Goal: Task Accomplishment & Management: Complete application form

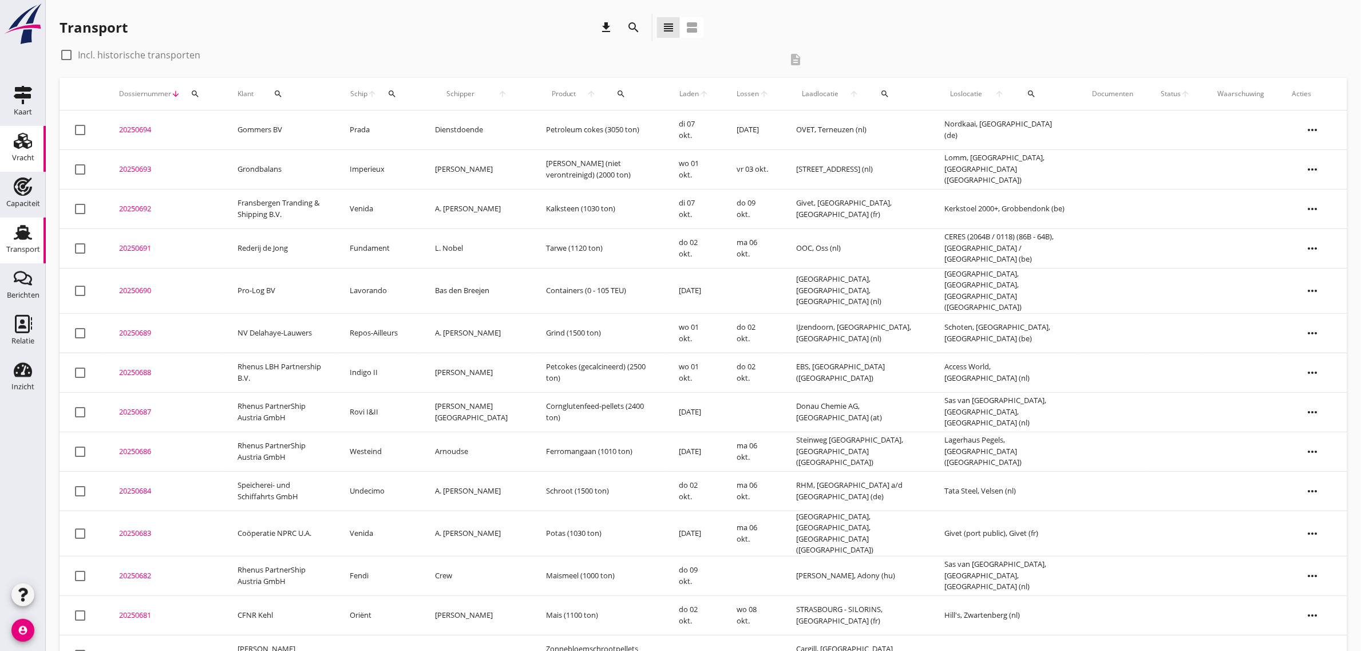
click at [29, 140] on use at bounding box center [23, 141] width 18 height 16
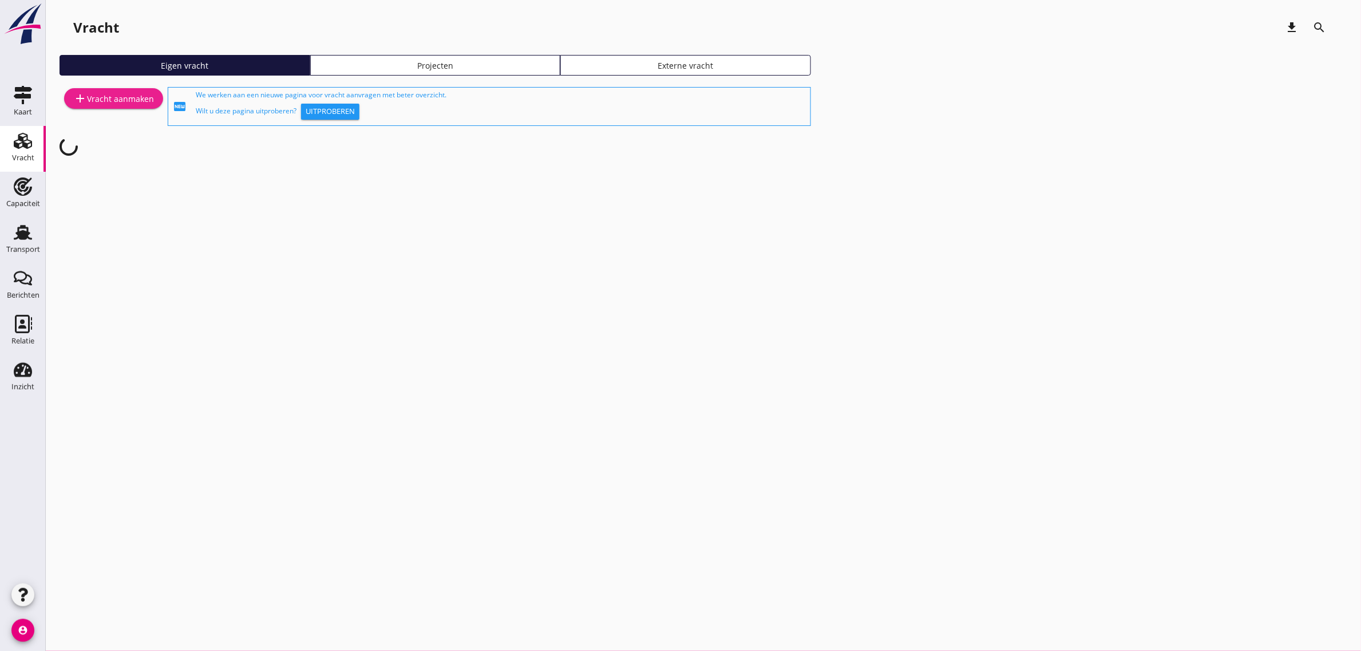
click at [126, 93] on div "add Vracht aanmaken" at bounding box center [113, 99] width 81 height 14
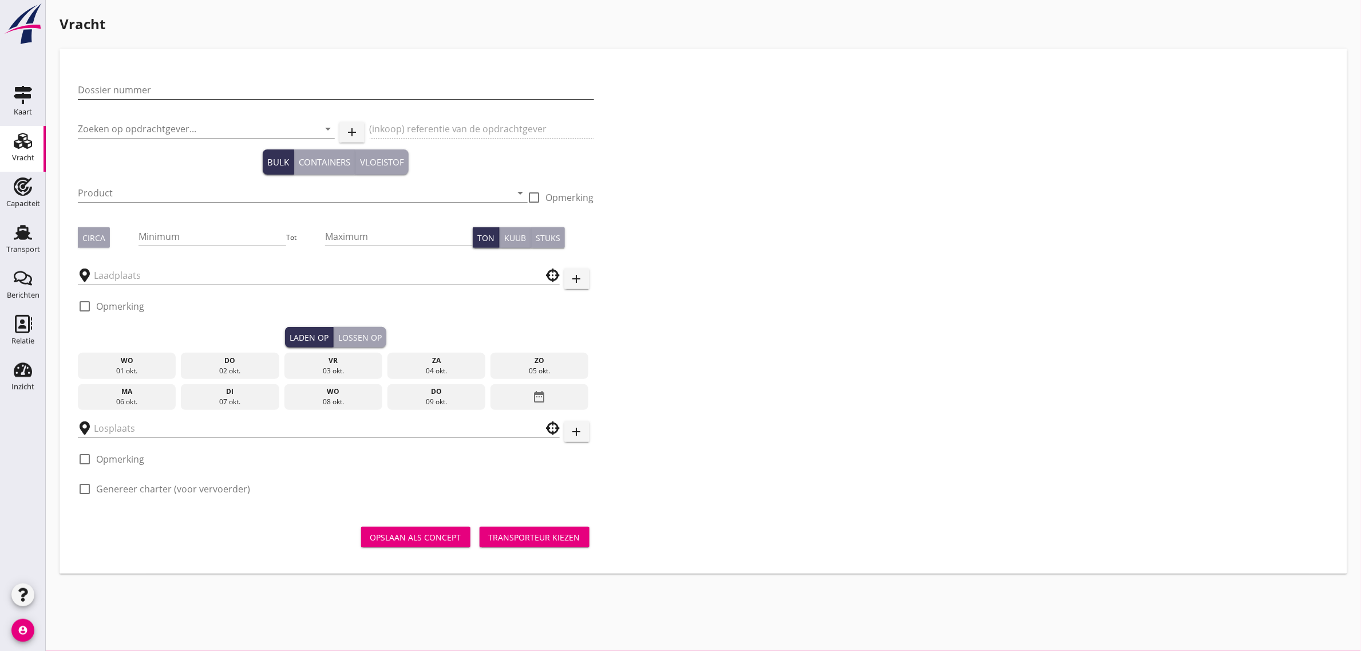
click at [150, 96] on input "Dossier nummer" at bounding box center [336, 90] width 516 height 18
type input "20250695"
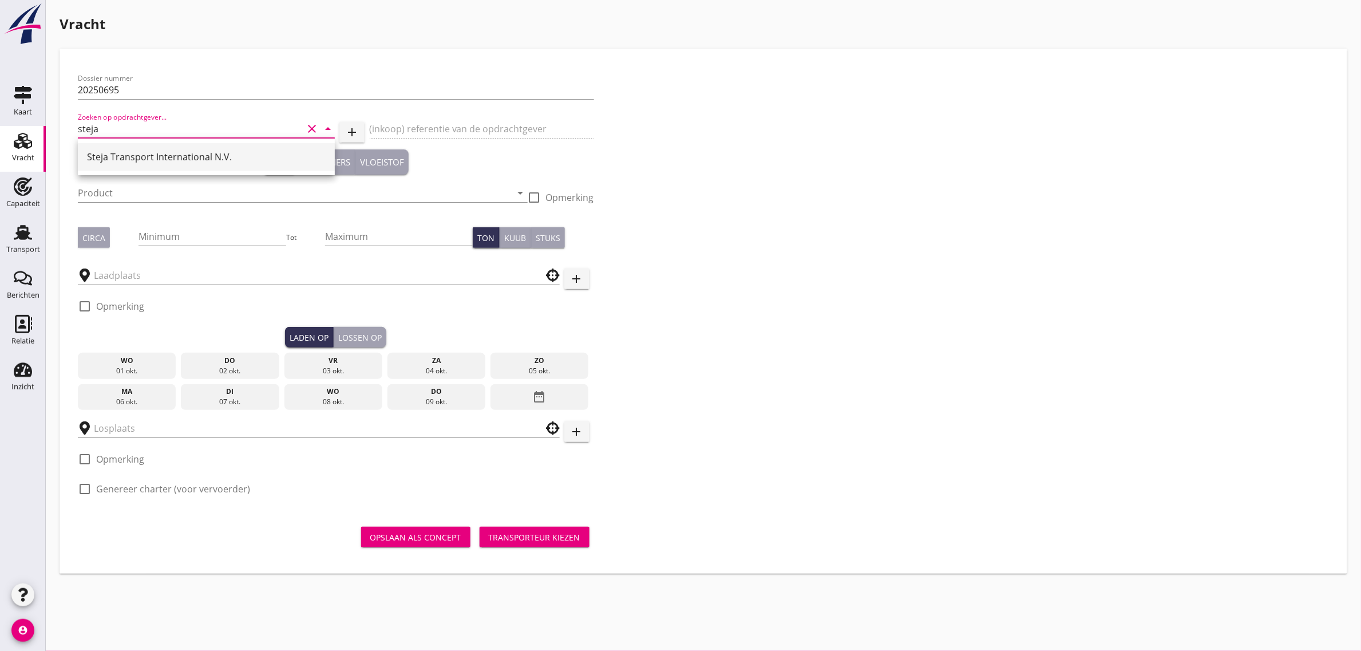
click at [127, 163] on div "Steja Transport International N.V." at bounding box center [206, 157] width 239 height 14
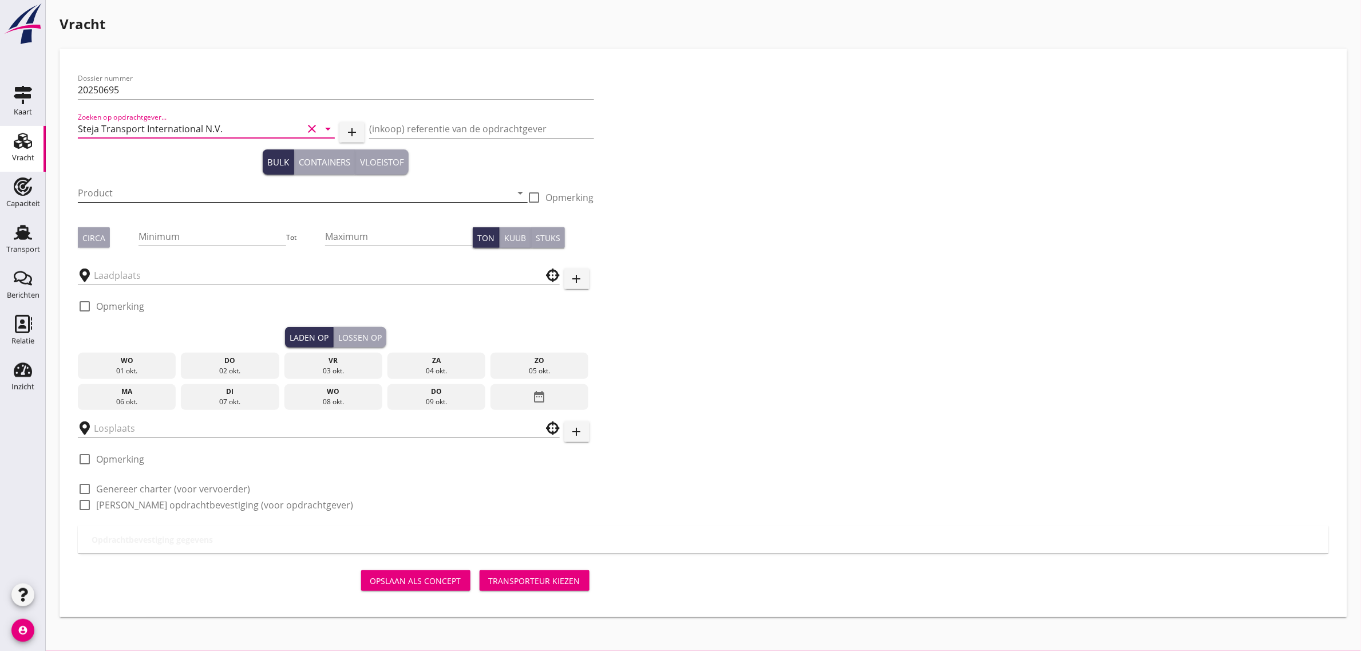
type input "Steja Transport International N.V."
click at [120, 187] on input "Product" at bounding box center [295, 193] width 434 height 18
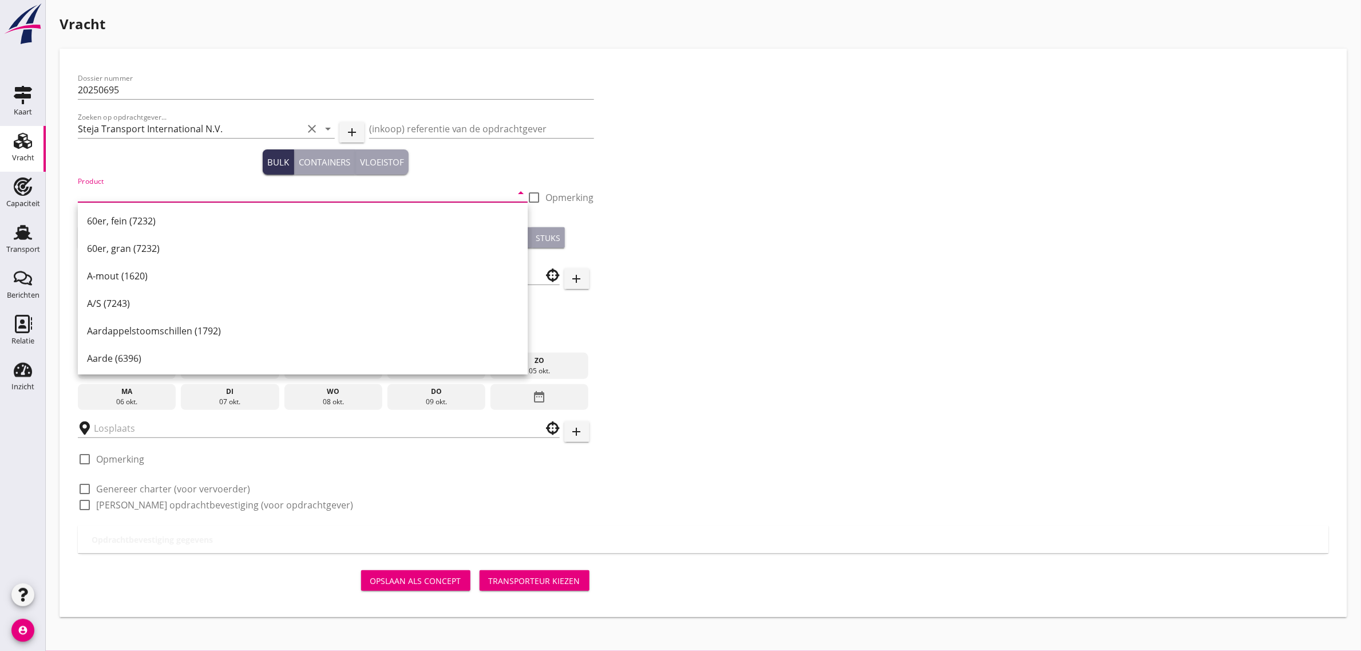
click at [129, 191] on input "Product" at bounding box center [295, 193] width 434 height 18
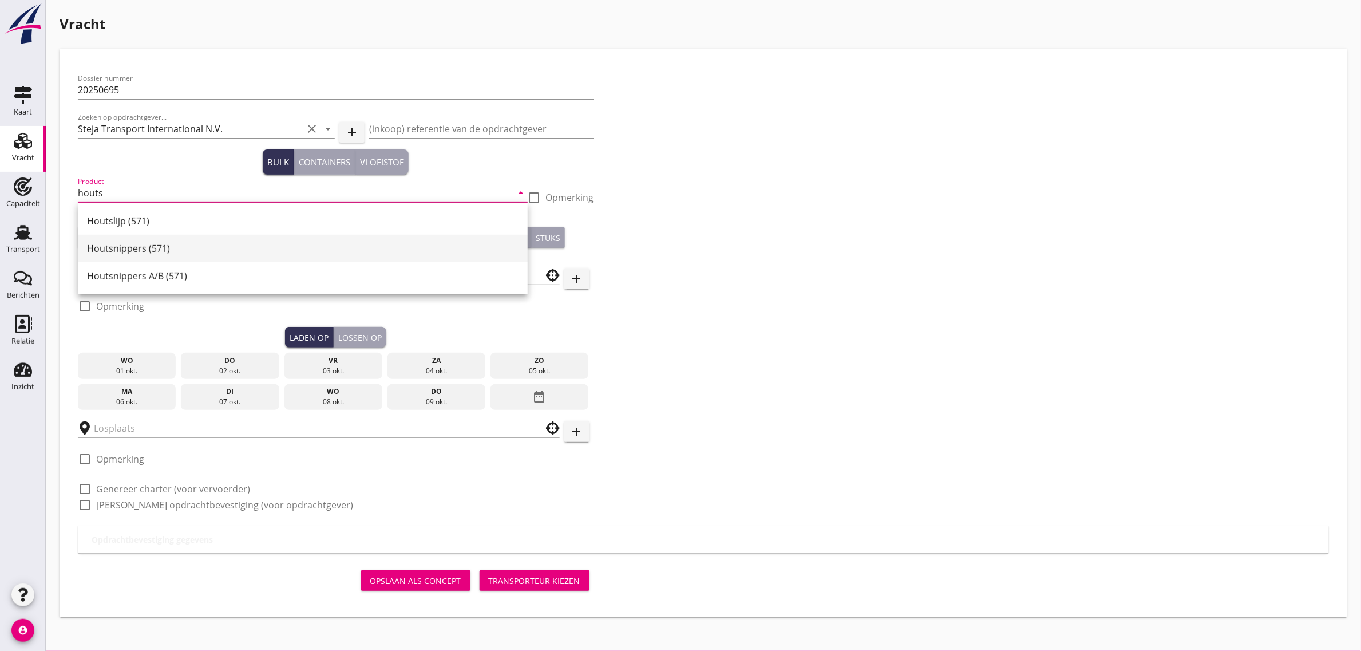
click at [145, 253] on div "Houtsnippers (571)" at bounding box center [303, 249] width 432 height 14
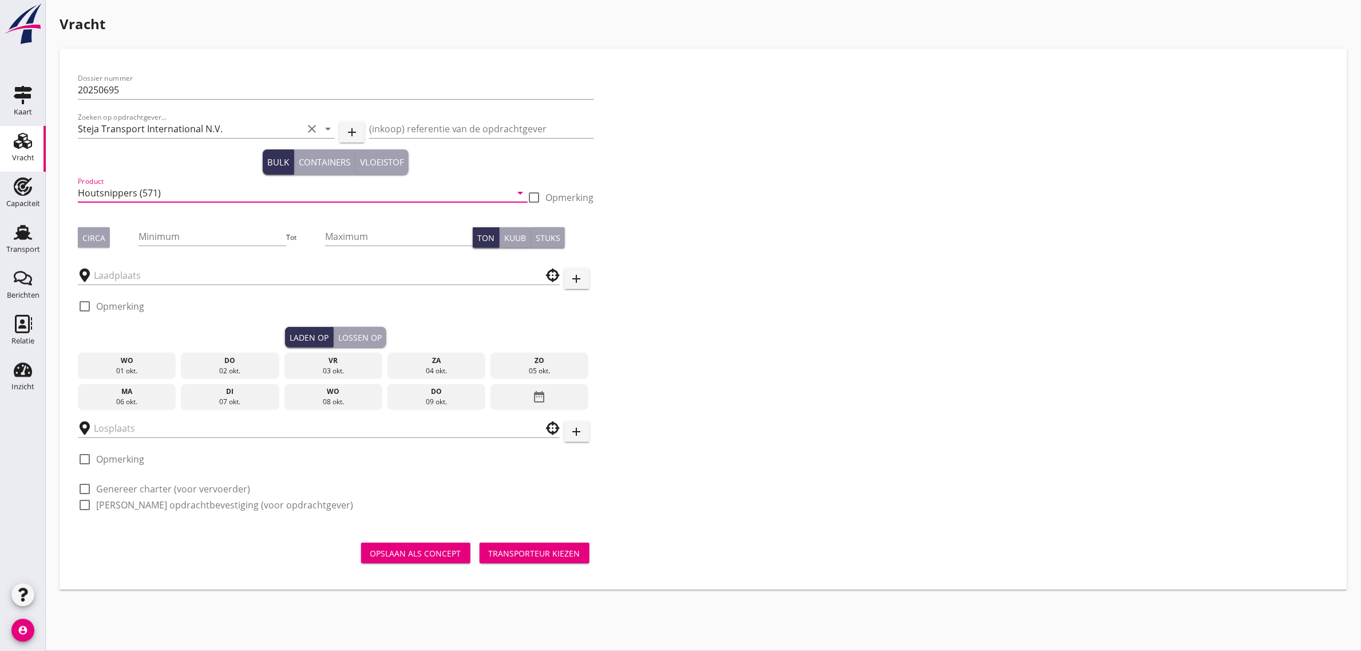
type input "Houtsnippers (571)"
click at [652, 262] on div "Dossier nummer 20250695 Zoeken op opdrachtgever... Steja Transport Internationa…" at bounding box center [703, 296] width 1260 height 458
drag, startPoint x: 57, startPoint y: 25, endPoint x: 126, endPoint y: 23, distance: 69.3
click at [126, 23] on div "Vracht Dossier nummer 20250695 Zoeken op opdrachtgever... Steja Transport Inter…" at bounding box center [703, 301] width 1315 height 603
click at [126, 23] on h1 "Vracht" at bounding box center [704, 24] width 1288 height 21
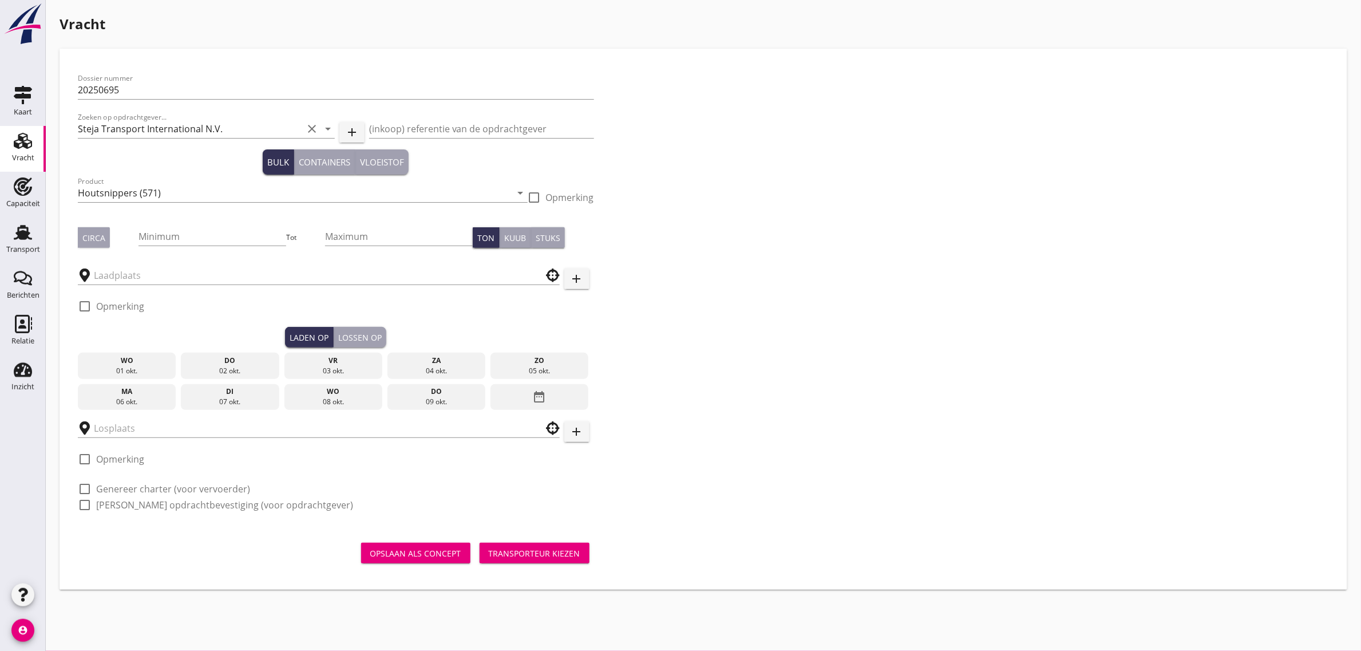
drag, startPoint x: 110, startPoint y: 27, endPoint x: 61, endPoint y: 30, distance: 49.3
click at [61, 30] on h1 "Vracht" at bounding box center [704, 24] width 1288 height 21
click at [60, 29] on h1 "Vracht" at bounding box center [704, 24] width 1288 height 21
click at [659, 207] on div "Dossier nummer 20250695 Zoeken op opdrachtgever... Steja Transport Internationa…" at bounding box center [703, 296] width 1260 height 458
drag, startPoint x: 62, startPoint y: 22, endPoint x: 140, endPoint y: 26, distance: 78.5
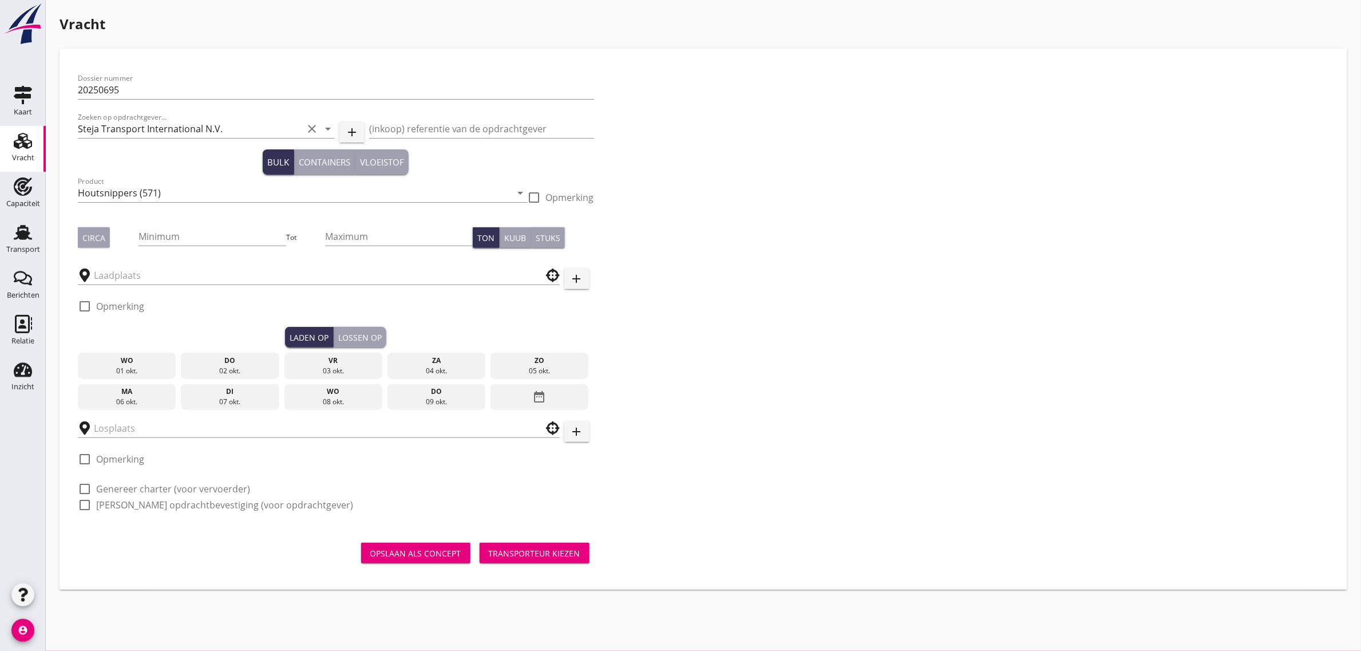
click at [140, 26] on h1 "Vracht" at bounding box center [704, 24] width 1288 height 21
drag, startPoint x: 60, startPoint y: 20, endPoint x: 109, endPoint y: 21, distance: 48.7
click at [109, 21] on h1 "Vracht" at bounding box center [704, 24] width 1288 height 21
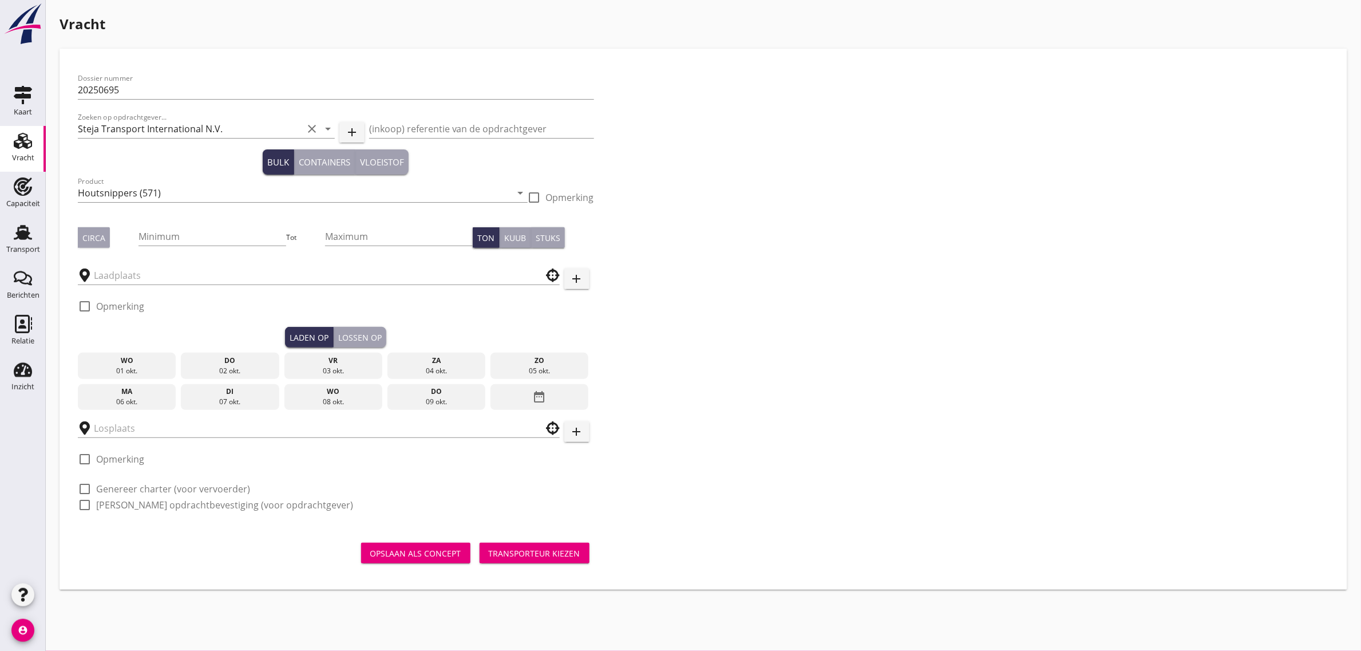
drag, startPoint x: 59, startPoint y: 26, endPoint x: 110, endPoint y: 27, distance: 51.0
click at [110, 27] on h1 "Vracht" at bounding box center [704, 24] width 1288 height 21
drag, startPoint x: 58, startPoint y: 27, endPoint x: 119, endPoint y: 26, distance: 60.7
click at [119, 26] on div "Vracht Dossier nummer 20250695 Zoeken op opdrachtgever... Steja Transport Inter…" at bounding box center [703, 301] width 1315 height 603
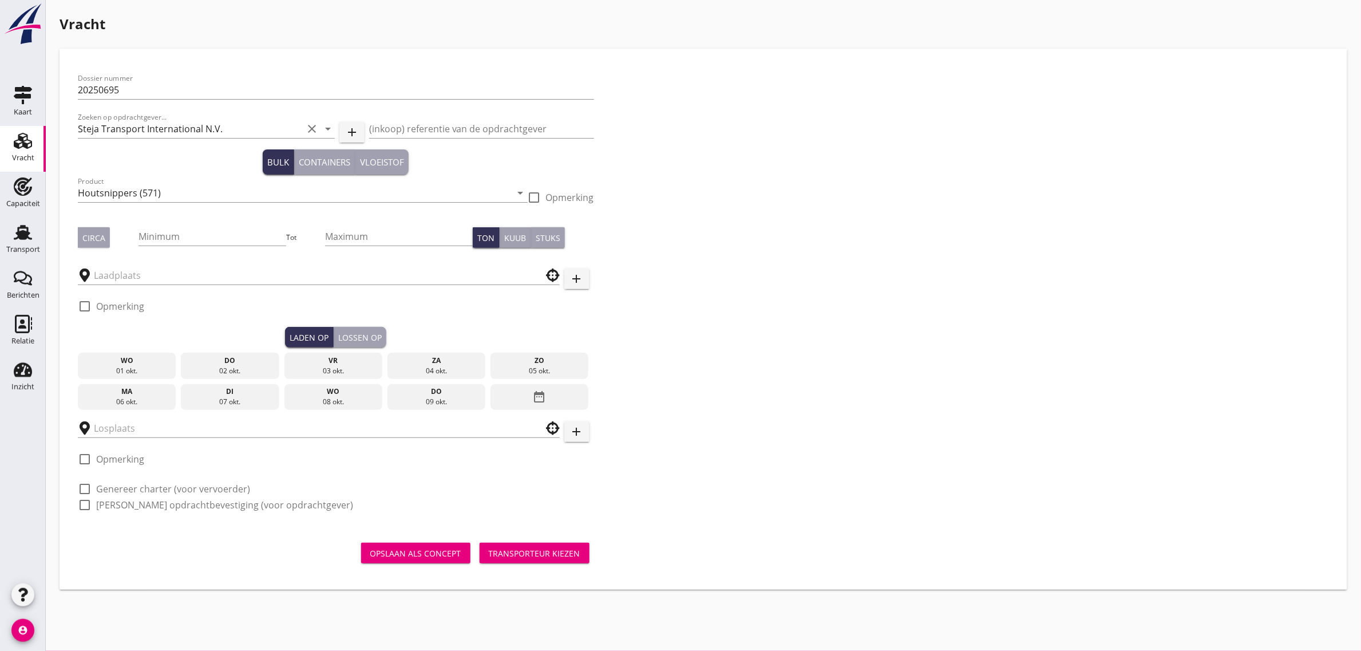
click at [119, 26] on h1 "Vracht" at bounding box center [704, 24] width 1288 height 21
drag, startPoint x: 92, startPoint y: 239, endPoint x: 133, endPoint y: 239, distance: 41.2
click at [92, 239] on div "Circa" at bounding box center [93, 238] width 23 height 12
click at [152, 239] on input "Minimum" at bounding box center [213, 236] width 148 height 18
click at [92, 239] on div "Circa" at bounding box center [93, 238] width 23 height 12
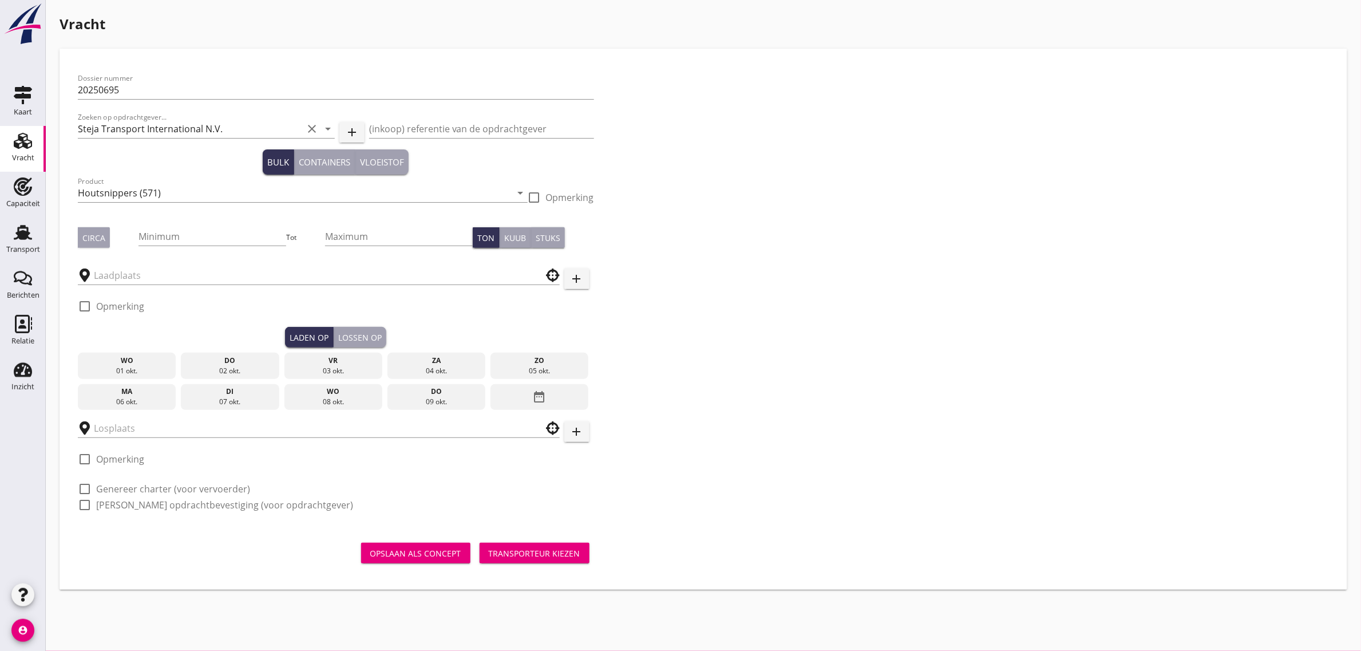
click at [685, 285] on div "Dossier nummer 20250695 Zoeken op opdrachtgever... Steja Transport Internationa…" at bounding box center [703, 296] width 1260 height 458
click at [94, 238] on div "Circa" at bounding box center [93, 238] width 23 height 12
click at [179, 227] on input "Minimum" at bounding box center [213, 236] width 148 height 18
type input "0"
type input "1000"
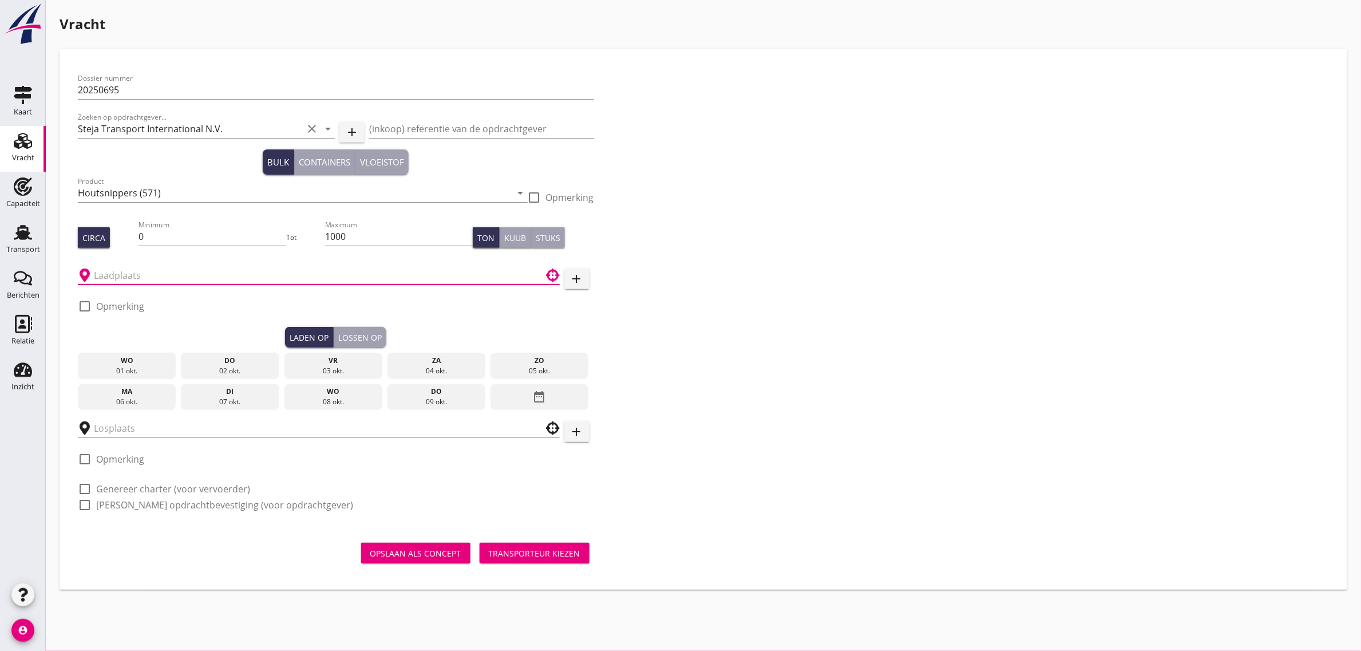
click at [125, 272] on input "text" at bounding box center [311, 275] width 434 height 18
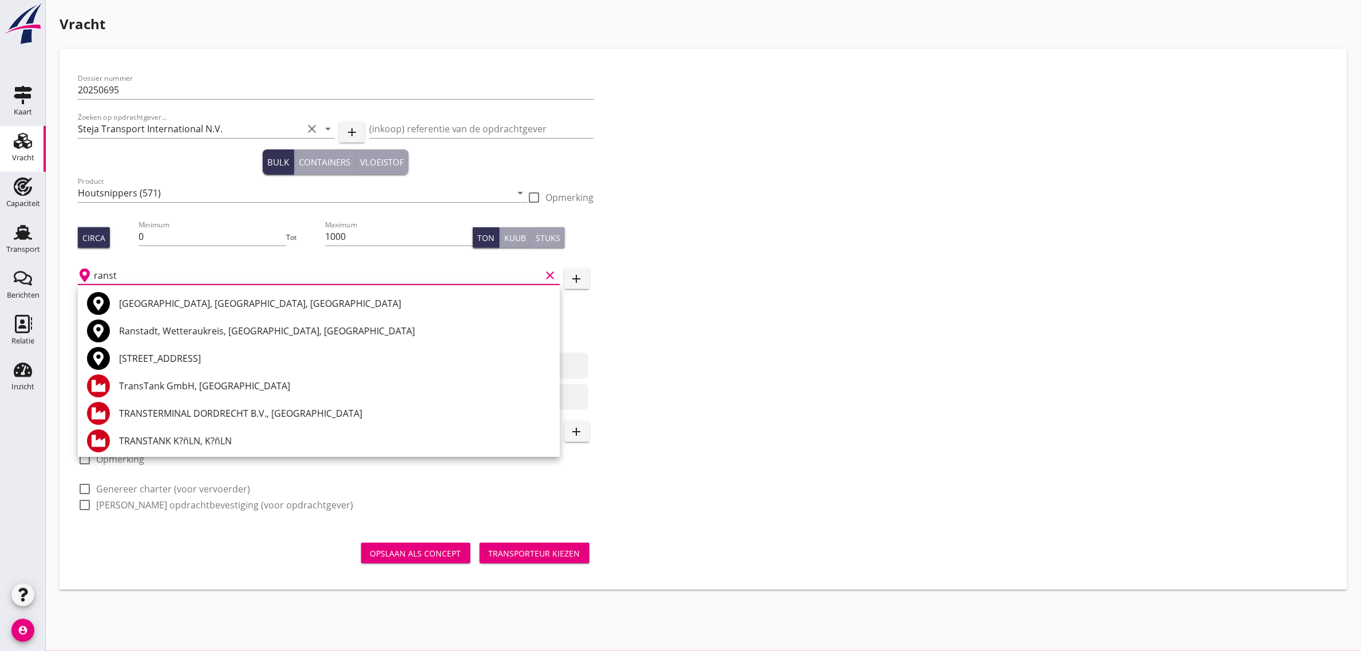
click at [149, 276] on input "ranst" at bounding box center [318, 275] width 448 height 18
click at [140, 302] on div "[GEOGRAPHIC_DATA], [GEOGRAPHIC_DATA], [GEOGRAPHIC_DATA]" at bounding box center [335, 303] width 432 height 14
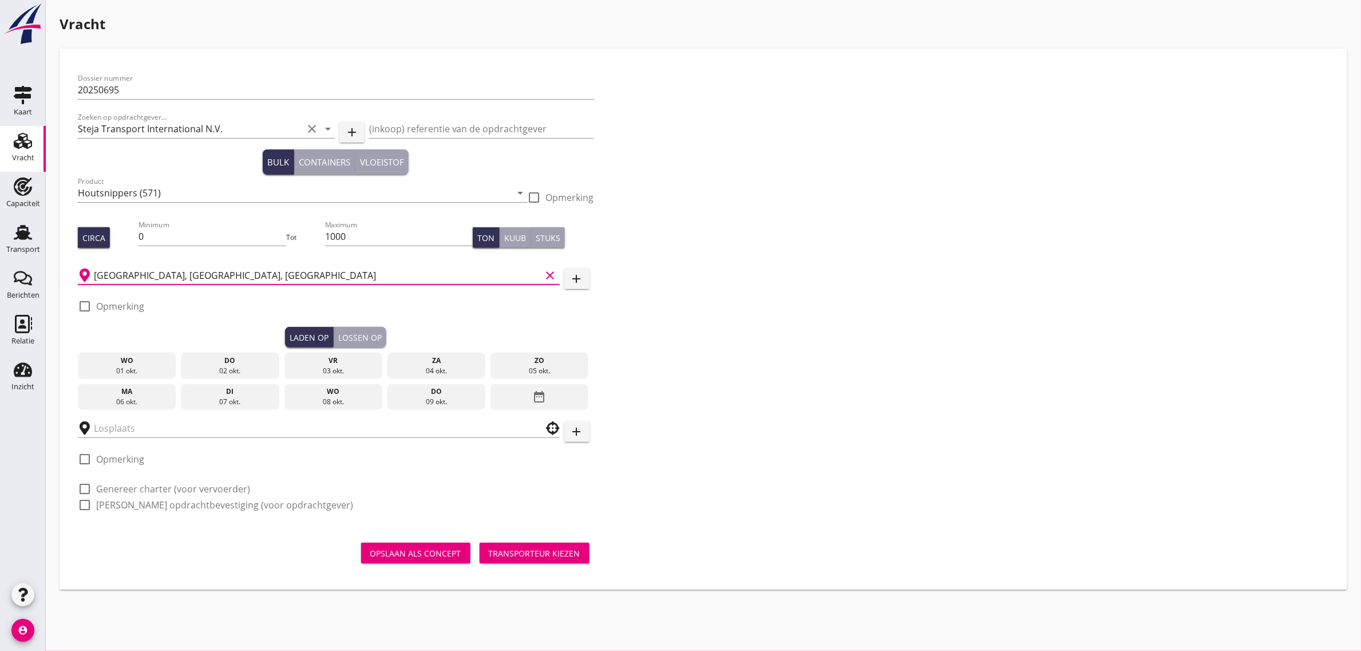
type input "[GEOGRAPHIC_DATA], [GEOGRAPHIC_DATA], [GEOGRAPHIC_DATA]"
click at [112, 304] on label "Opmerking" at bounding box center [120, 305] width 48 height 11
checkbox input "true"
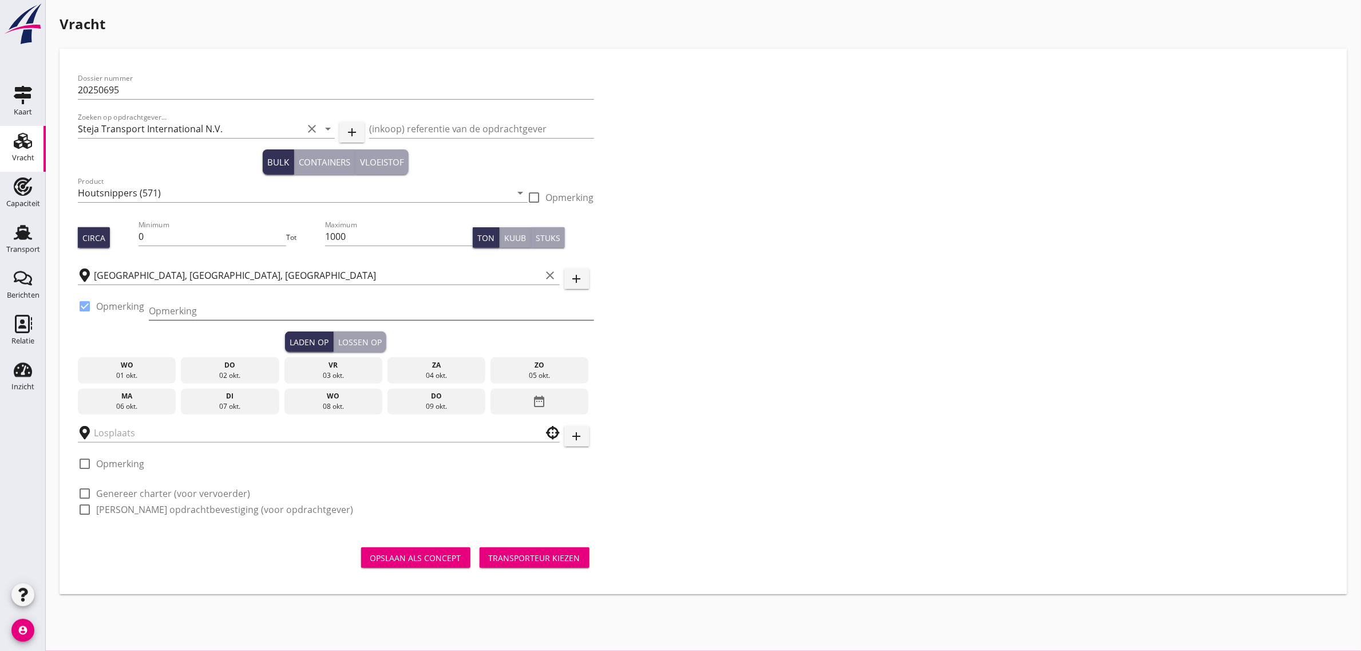
click at [157, 317] on input "Opmerking" at bounding box center [371, 311] width 445 height 18
type input "[PHONE_NUMBER] / [PHONE_NUMBER]"
click at [307, 373] on div "03 okt." at bounding box center [333, 375] width 93 height 10
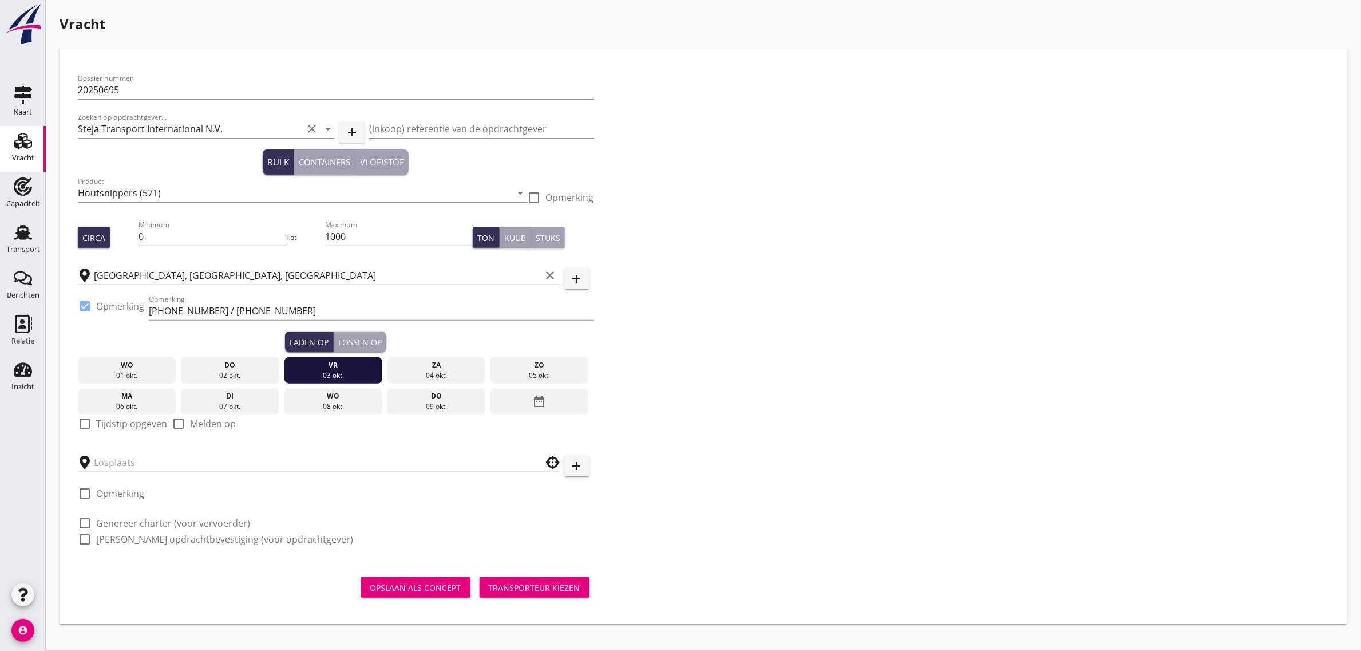
drag, startPoint x: 135, startPoint y: 424, endPoint x: 236, endPoint y: 404, distance: 103.2
click at [136, 424] on label "Tijdstip opgeven" at bounding box center [131, 423] width 71 height 11
checkbox input "true"
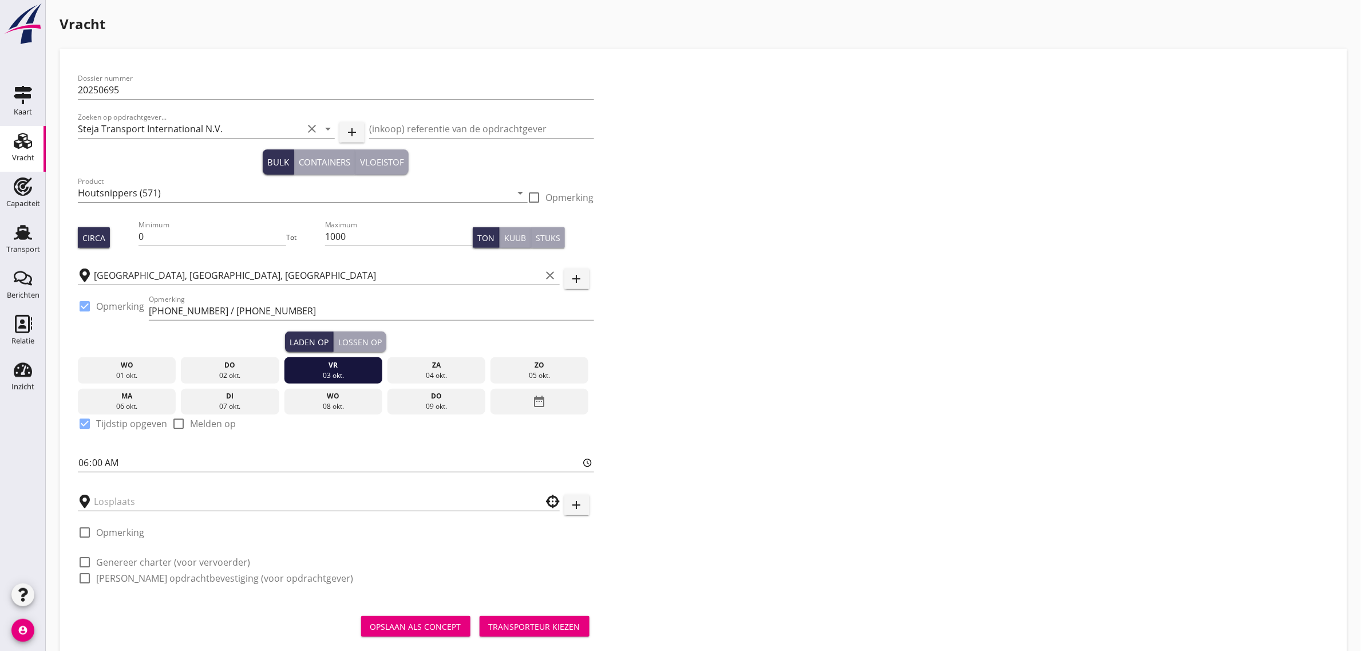
click at [369, 344] on div "Lossen op" at bounding box center [359, 342] width 43 height 12
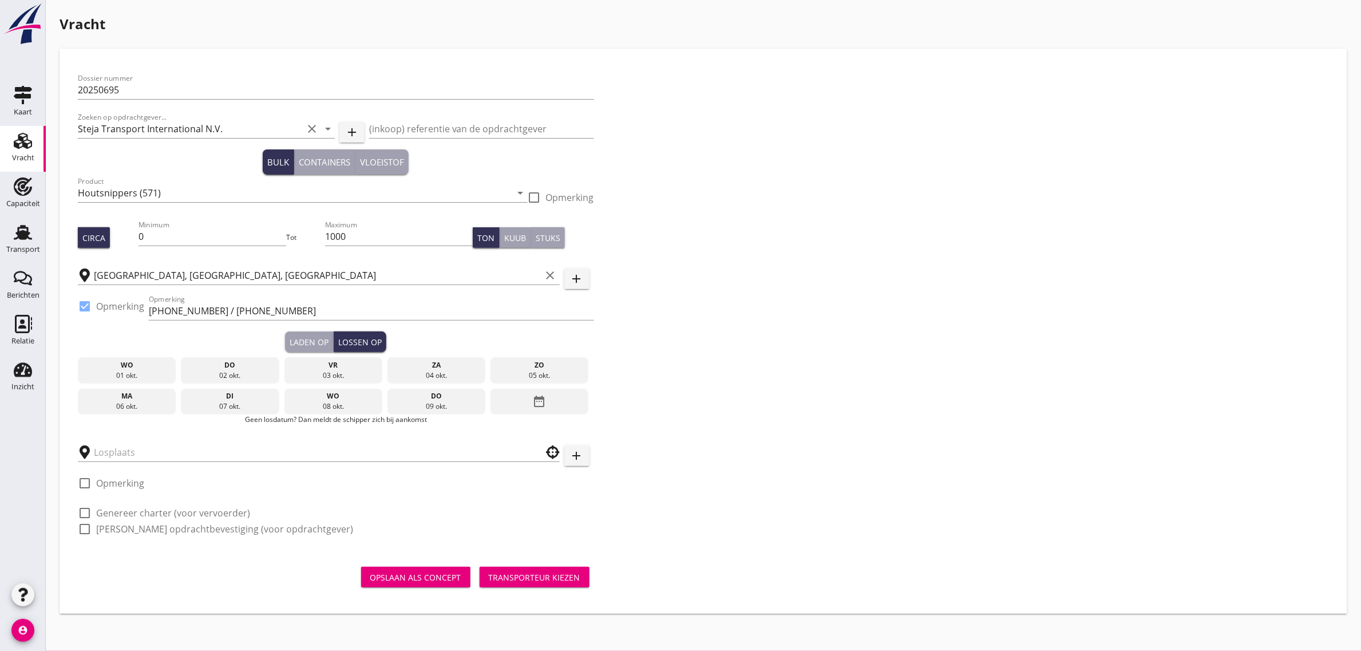
click at [151, 402] on div "06 okt." at bounding box center [127, 406] width 93 height 10
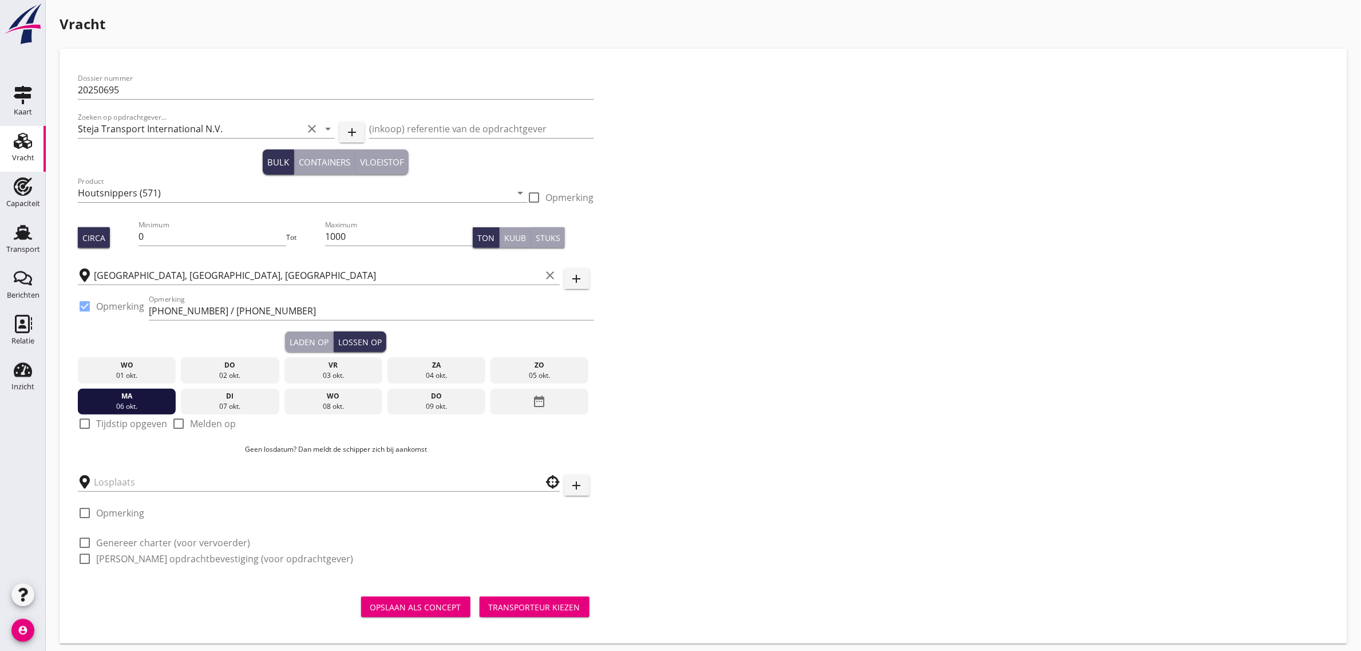
click at [129, 422] on label "Tijdstip opgeven" at bounding box center [131, 423] width 71 height 11
checkbox input "true"
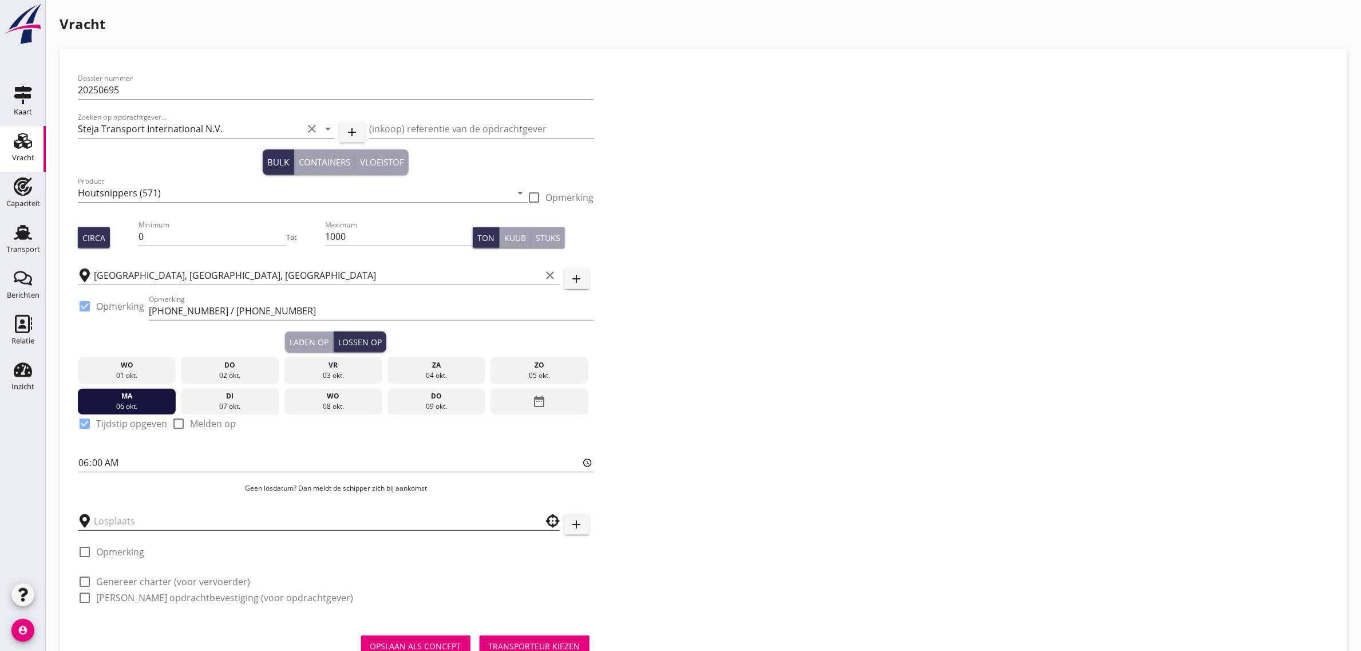
click at [118, 513] on input "text" at bounding box center [311, 521] width 434 height 18
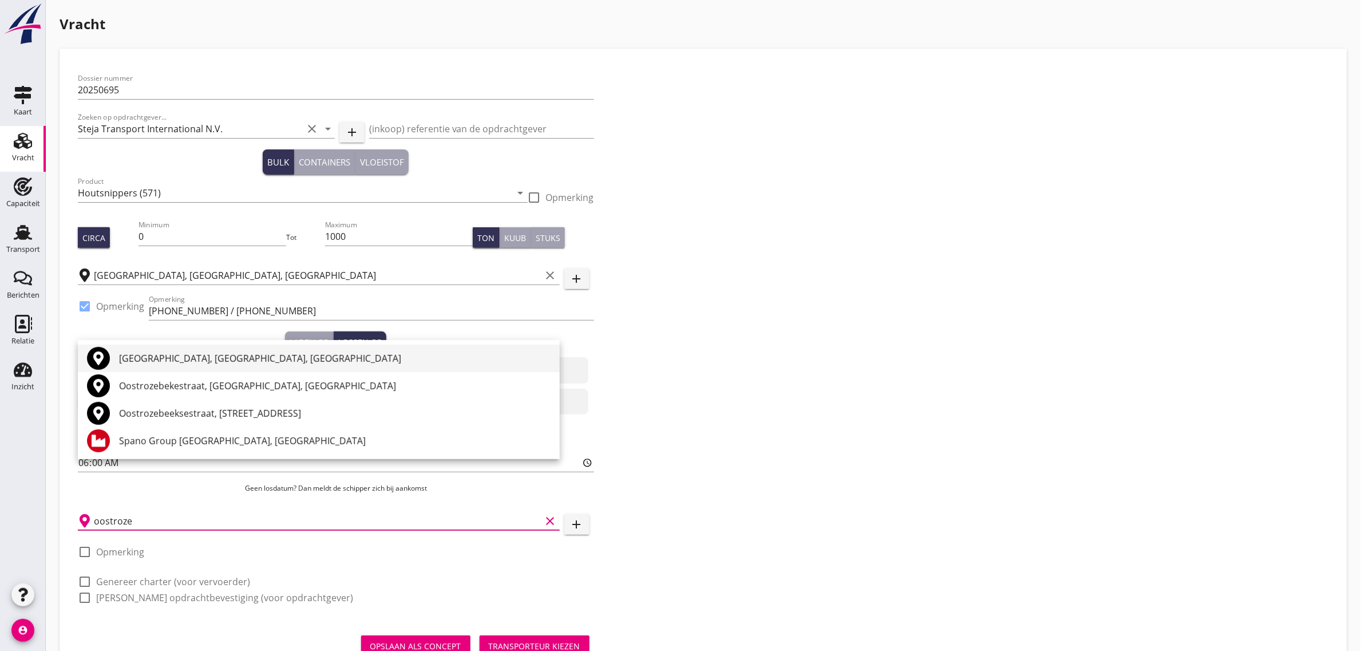
click at [193, 367] on div "[GEOGRAPHIC_DATA], [GEOGRAPHIC_DATA], [GEOGRAPHIC_DATA]" at bounding box center [335, 358] width 432 height 27
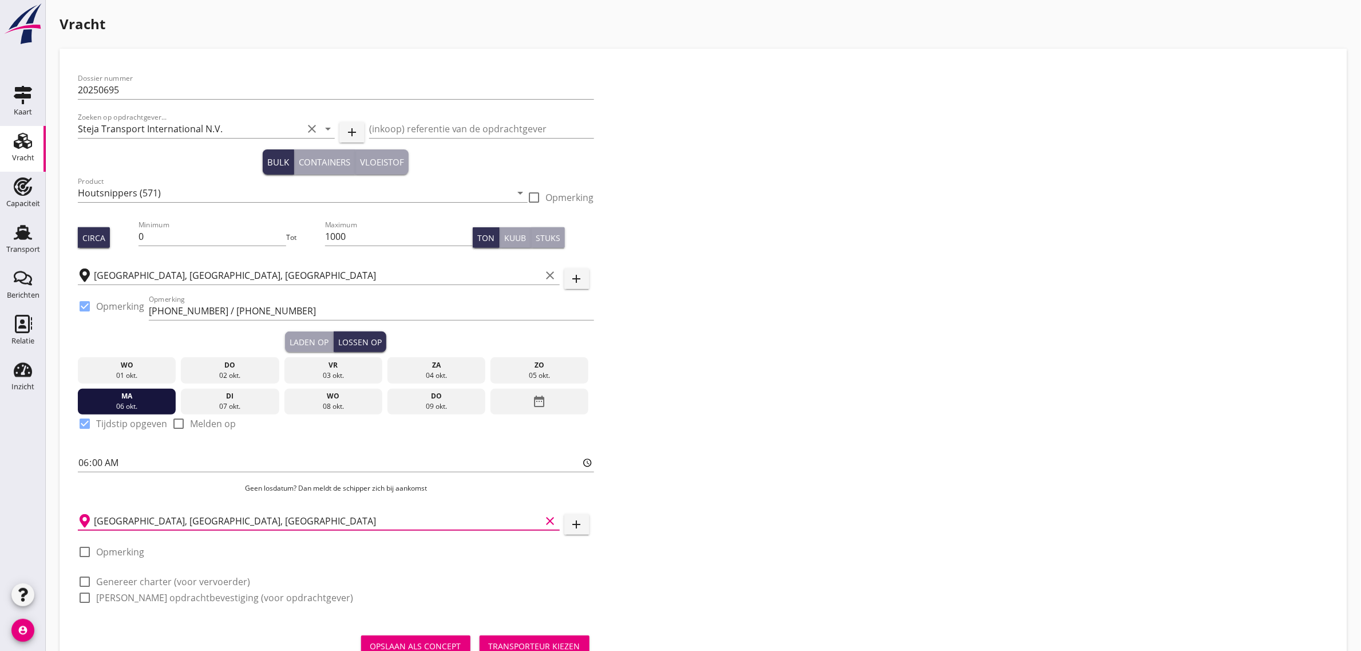
type input "[GEOGRAPHIC_DATA], [GEOGRAPHIC_DATA], [GEOGRAPHIC_DATA]"
click at [107, 552] on label "Opmerking" at bounding box center [120, 551] width 48 height 11
checkbox input "true"
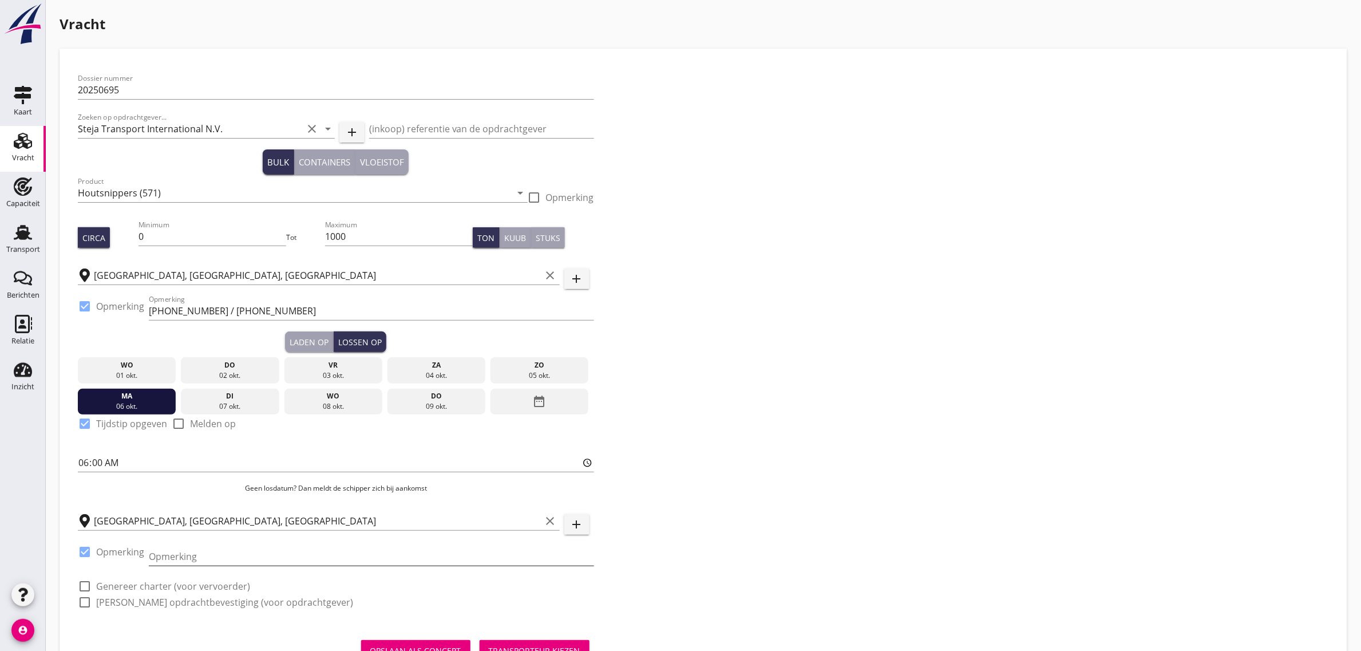
click at [180, 563] on input "Opmerking" at bounding box center [371, 556] width 445 height 18
type input "[PHONE_NUMBER]"
click at [161, 581] on label "Genereer charter (voor vervoerder)" at bounding box center [173, 585] width 154 height 11
checkbox input "true"
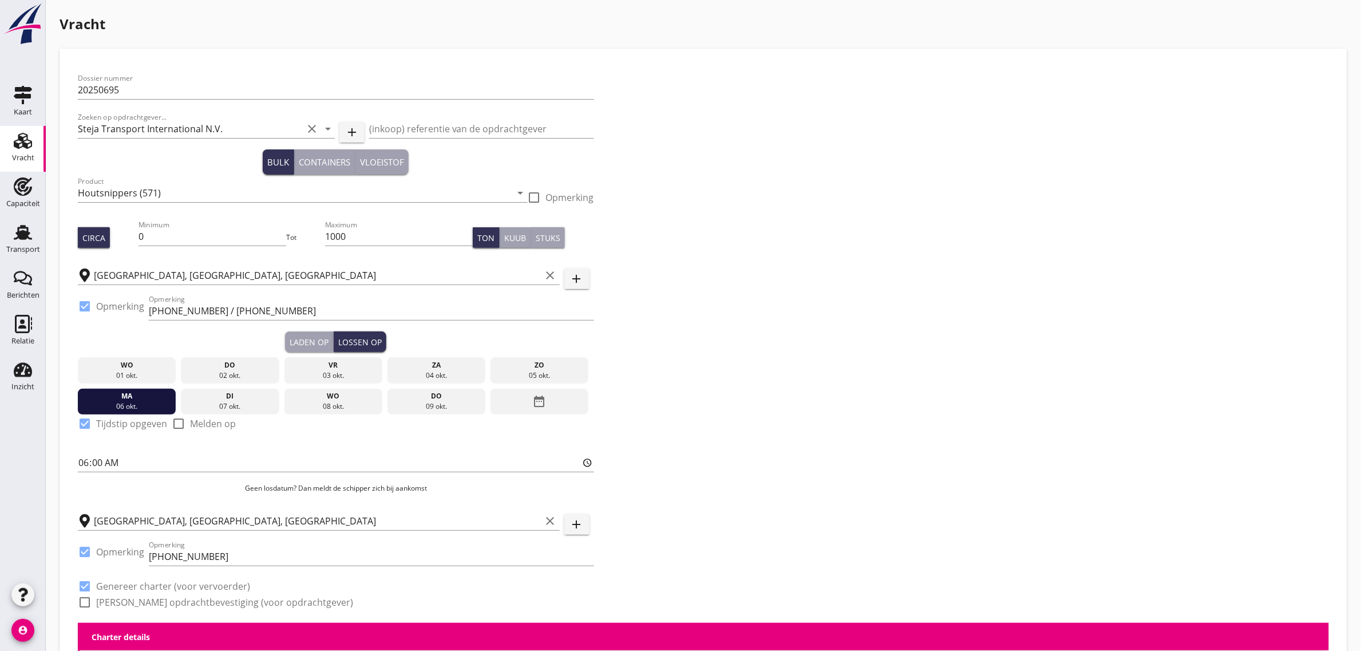
click at [161, 604] on label "[PERSON_NAME] opdrachtbevestiging (voor opdrachtgever)" at bounding box center [224, 601] width 257 height 11
checkbox input "true"
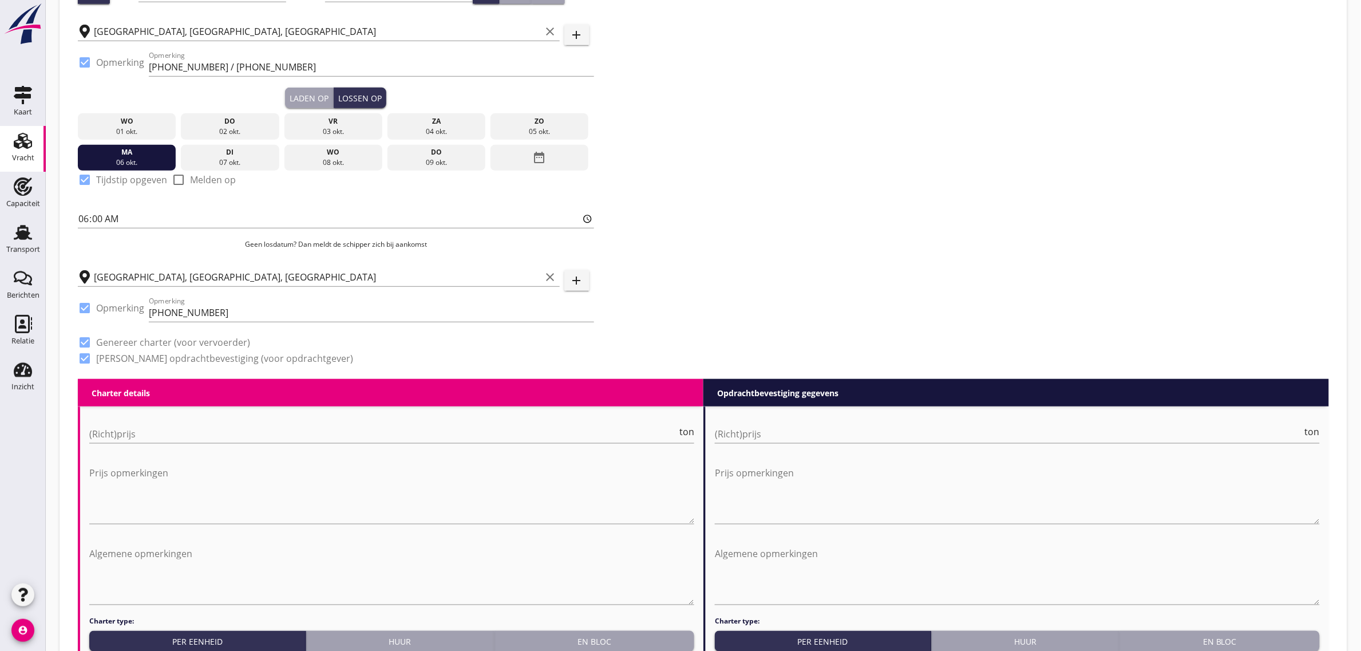
scroll to position [429, 0]
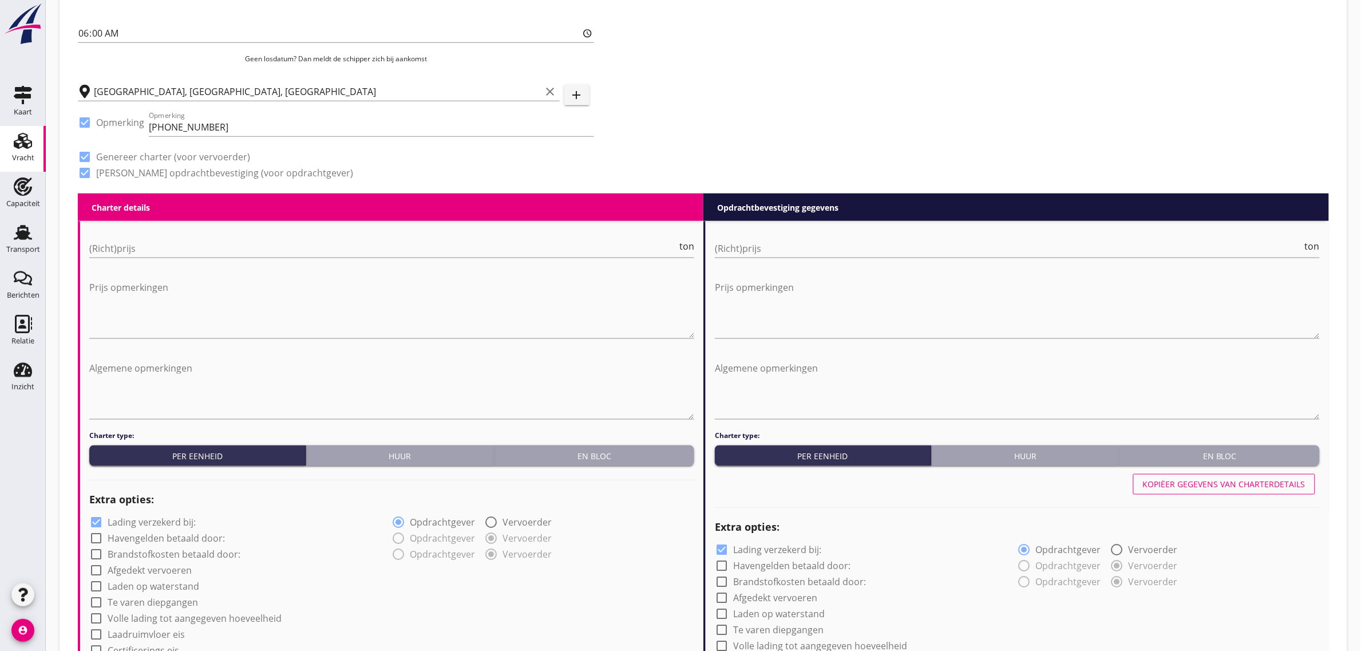
click at [594, 455] on div "En bloc" at bounding box center [594, 456] width 191 height 12
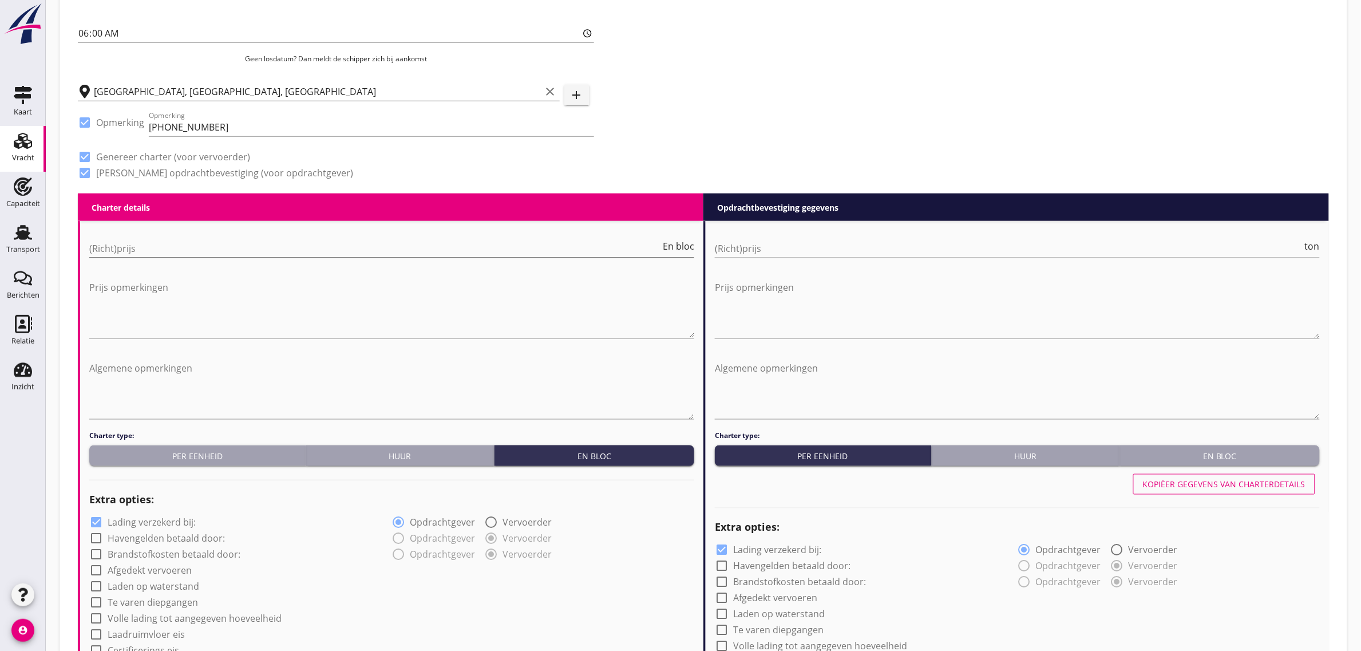
click at [227, 254] on input "(Richt)prijs" at bounding box center [374, 248] width 571 height 18
type input "8000"
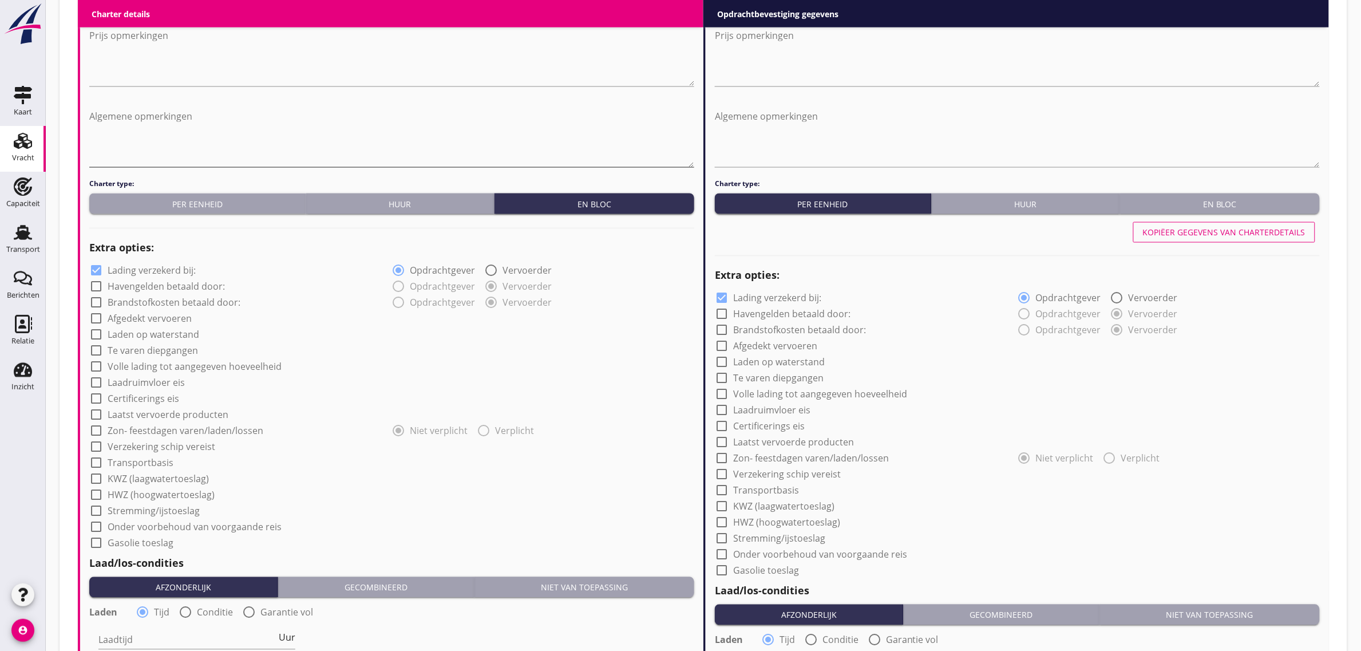
scroll to position [715, 0]
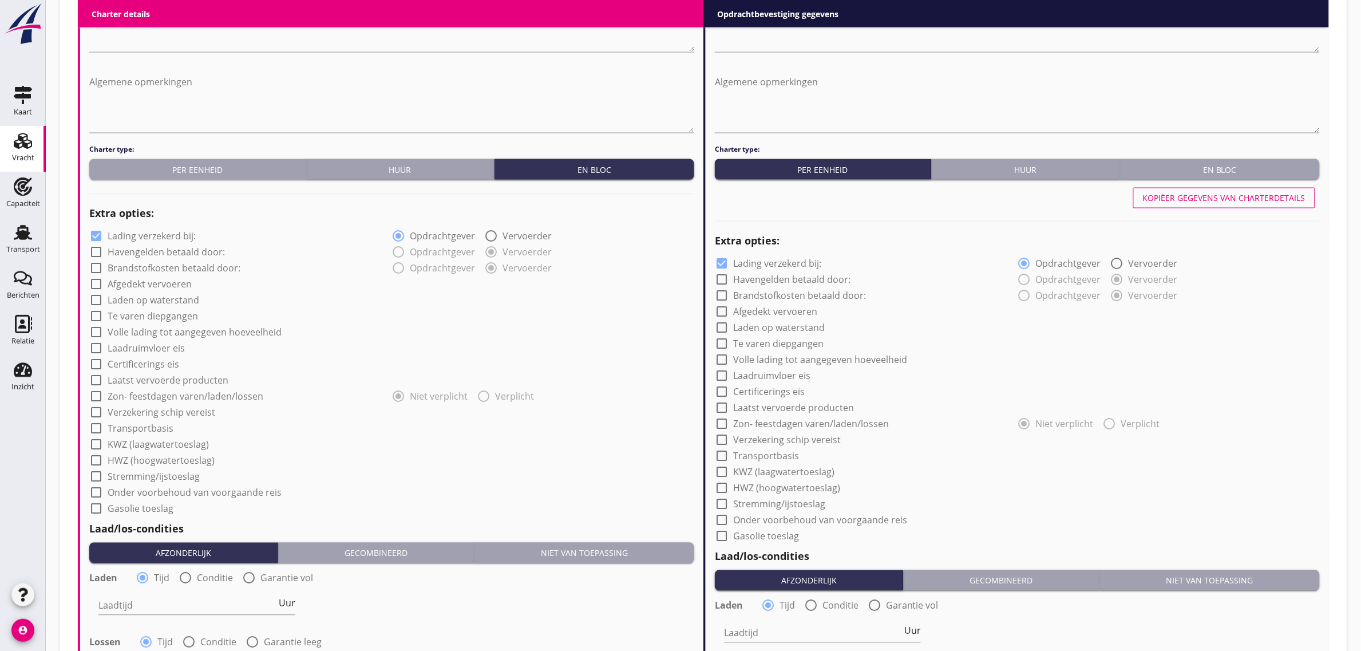
click at [168, 330] on label "Volle lading tot aangegeven hoeveelheid" at bounding box center [195, 332] width 174 height 11
checkbox input "true"
click at [164, 351] on label "Laadruimvloer eis" at bounding box center [146, 348] width 77 height 11
checkbox input "true"
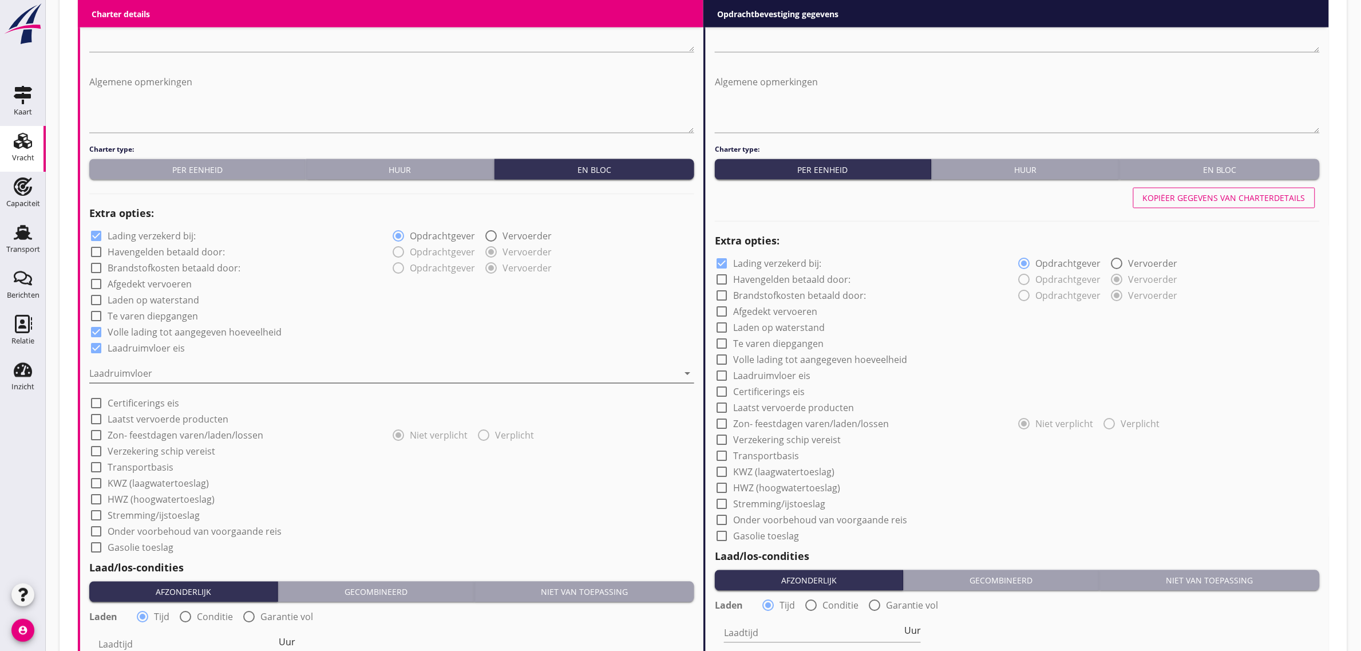
click at [161, 365] on div at bounding box center [383, 374] width 589 height 18
click at [0, 0] on div "Staal" at bounding box center [0, 0] width 0 height 0
click at [367, 315] on div "check_box_outline_blank Te varen diepgangen" at bounding box center [240, 315] width 303 height 16
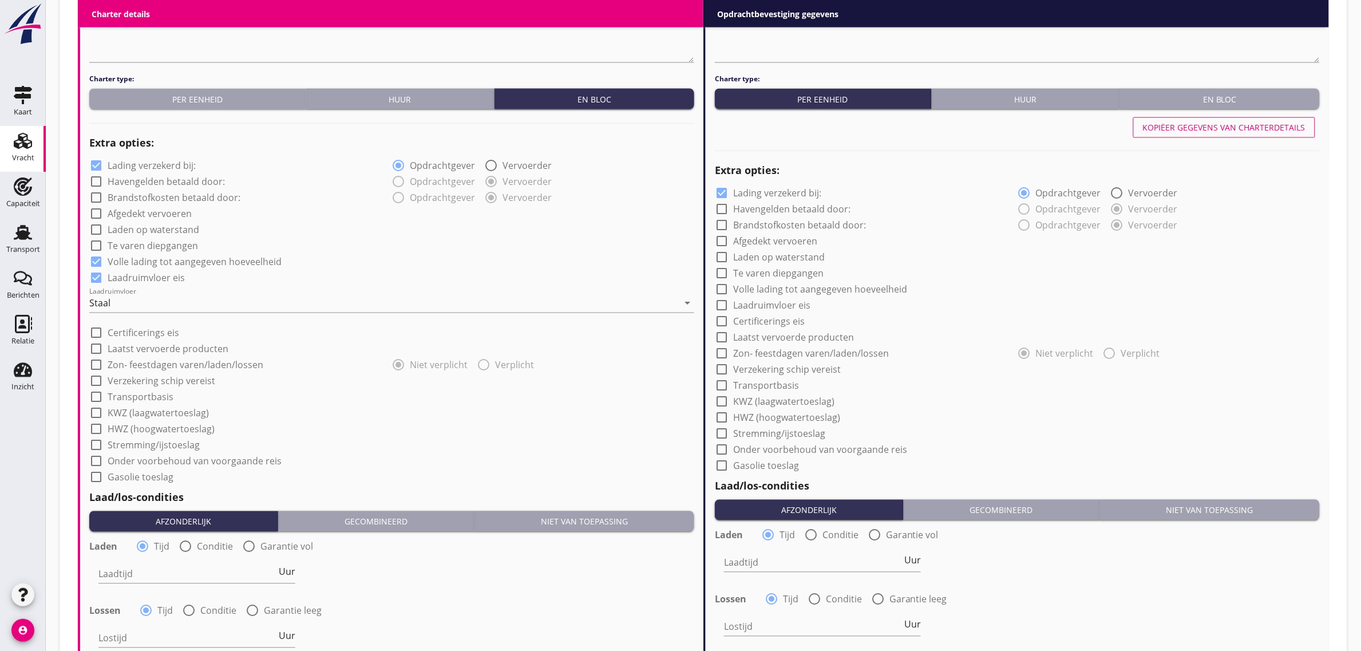
scroll to position [787, 0]
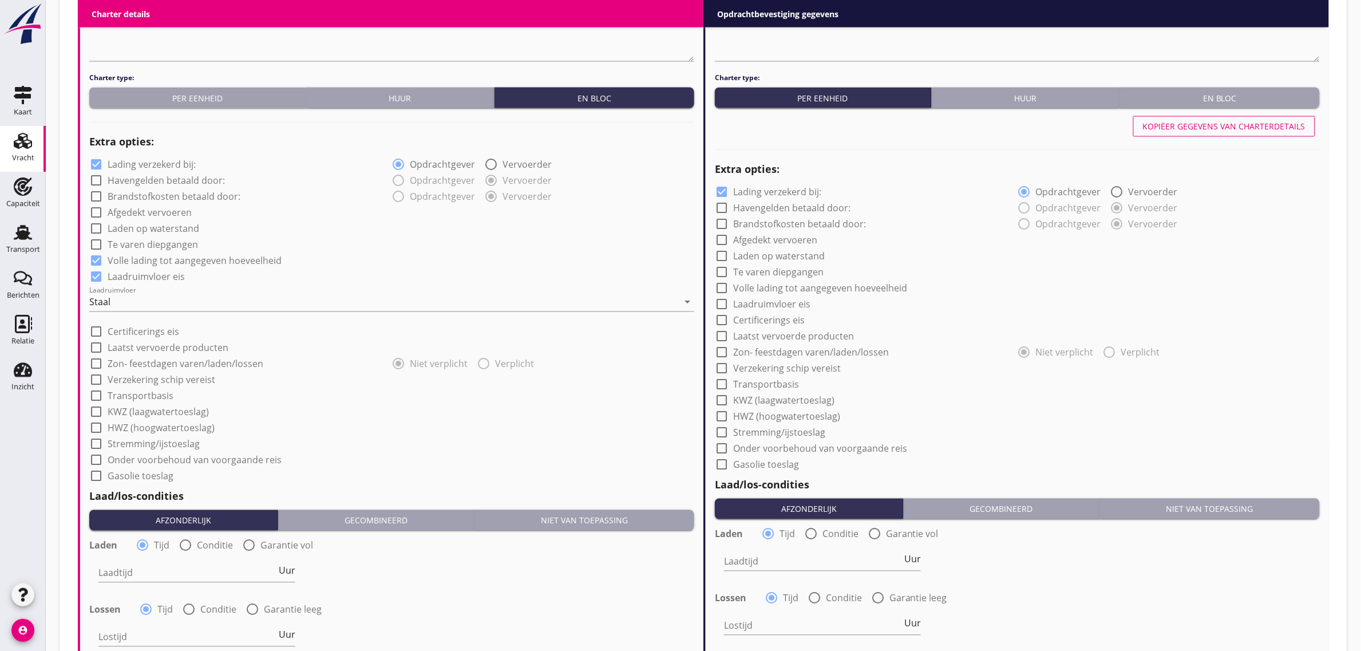
click at [161, 395] on label "Transportbasis" at bounding box center [141, 395] width 66 height 11
checkbox input "true"
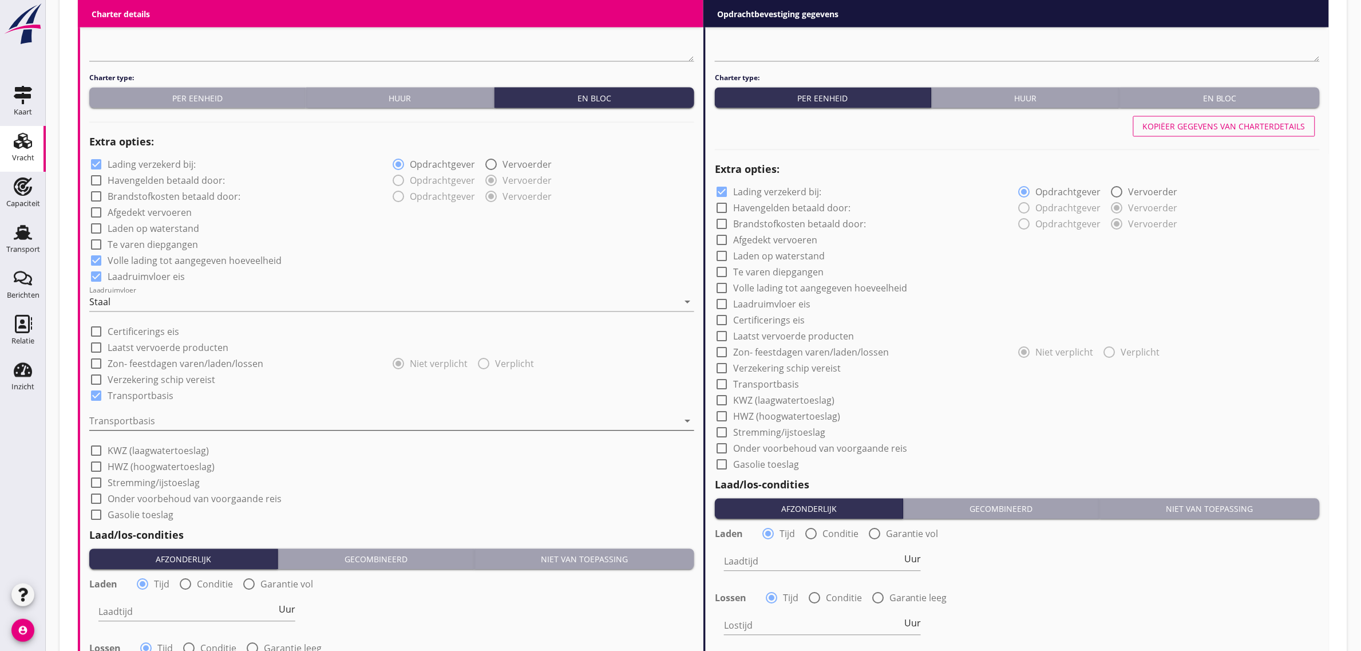
click at [153, 420] on div at bounding box center [383, 421] width 589 height 18
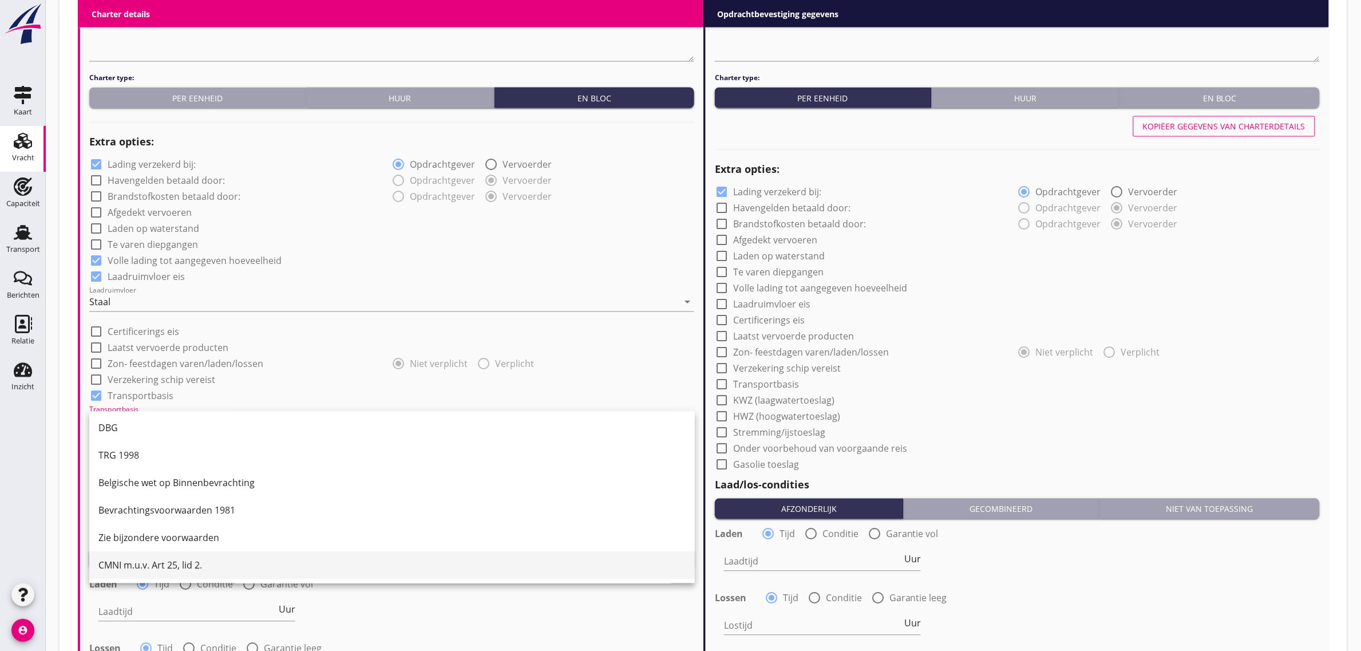
scroll to position [30, 0]
click at [193, 569] on div "CMNI m.u.v. Art 25, lid 2." at bounding box center [391, 565] width 587 height 14
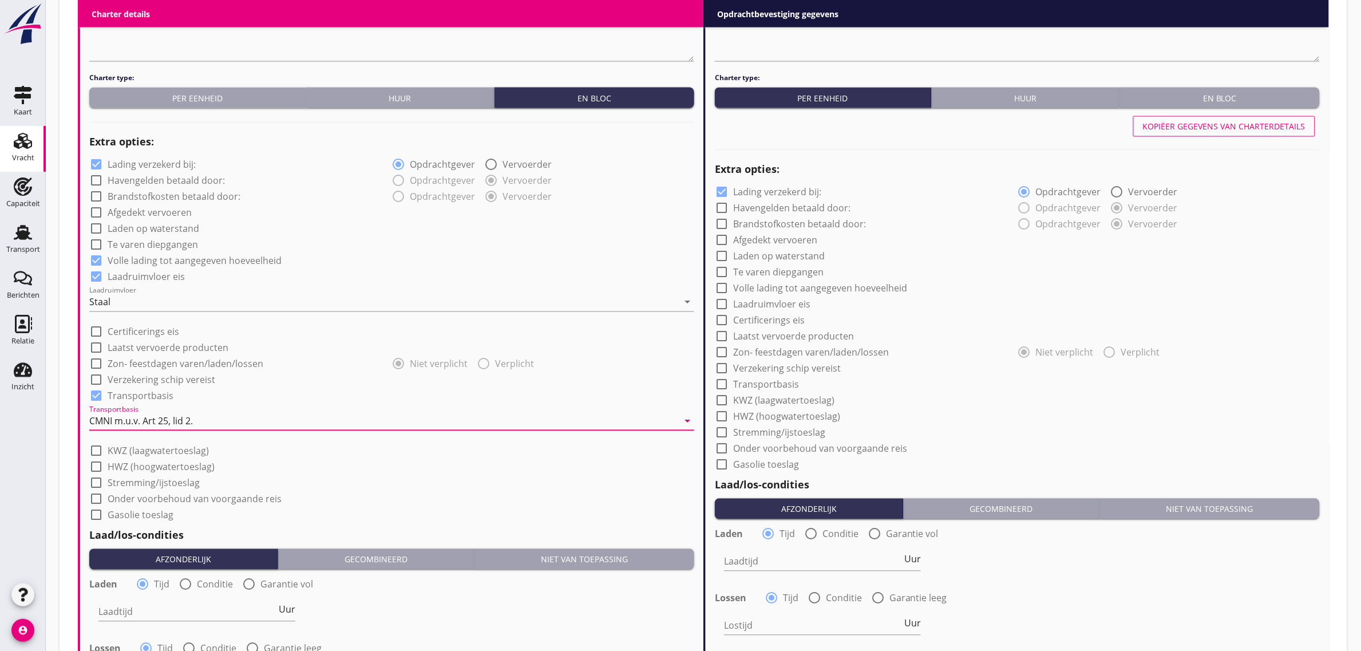
click at [401, 497] on div "check_box_outline_blank Onder voorbehoud van voorgaande reis" at bounding box center [391, 498] width 605 height 16
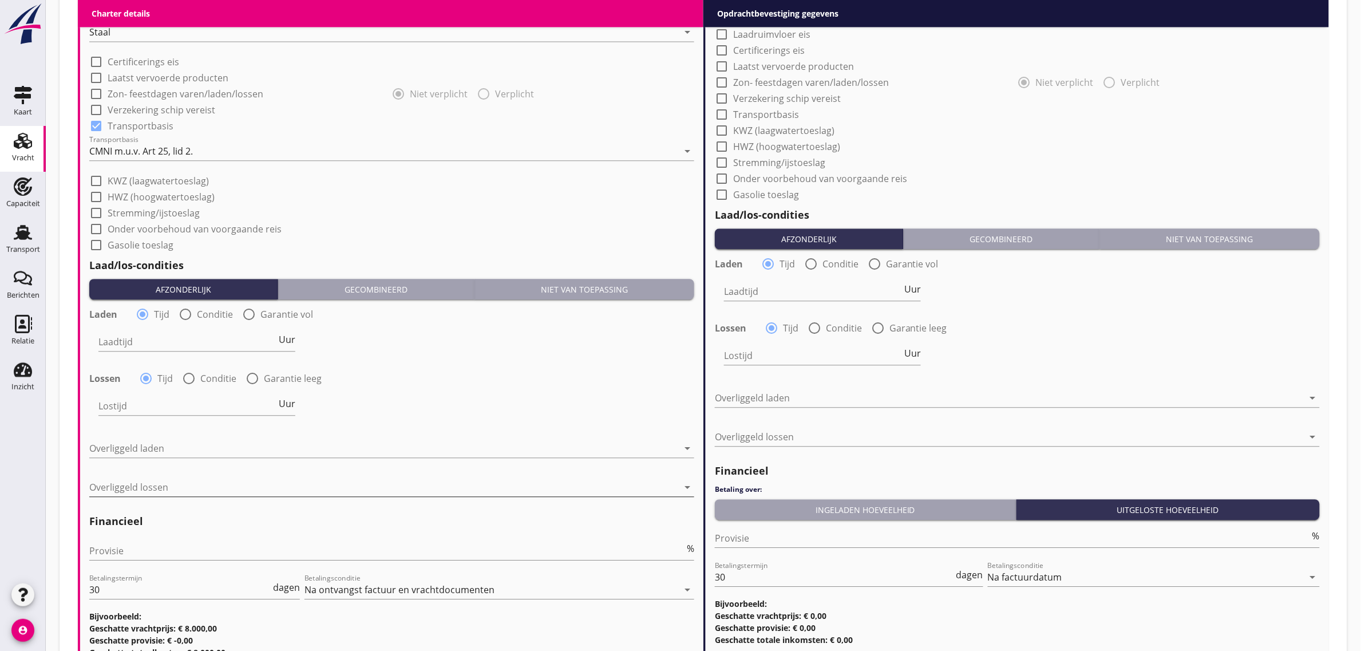
scroll to position [1073, 0]
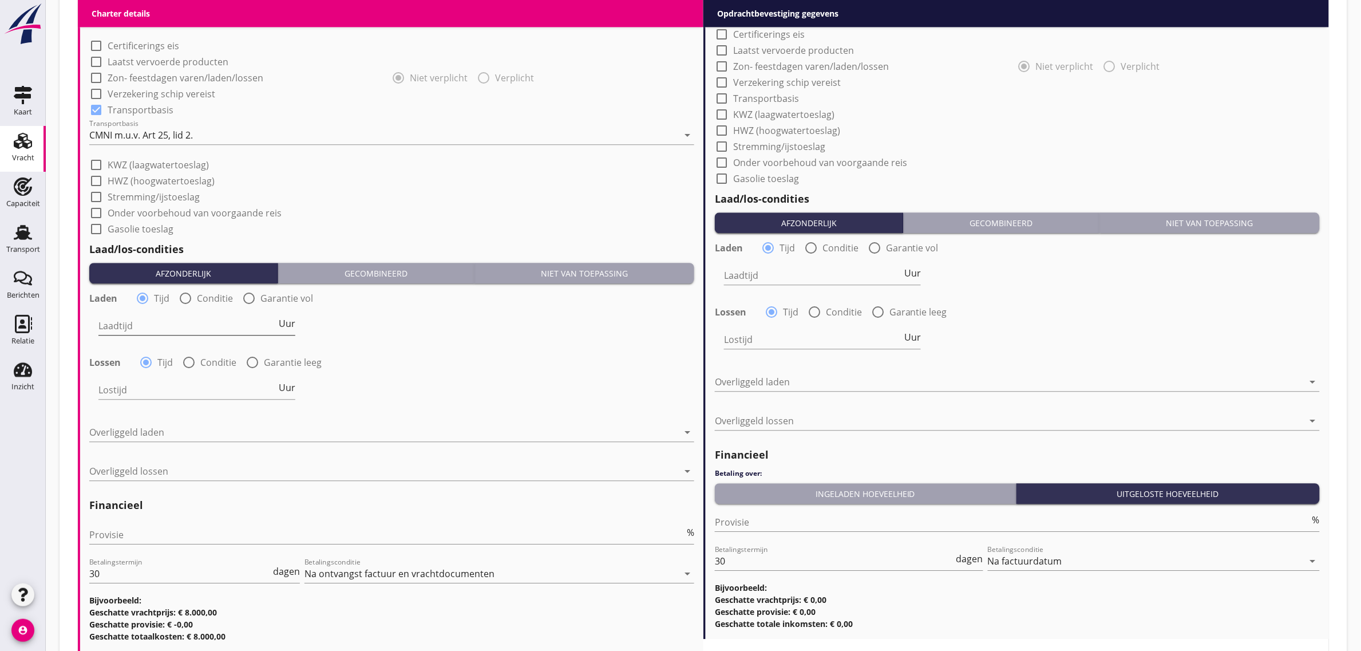
click at [143, 329] on input "Laadtijd" at bounding box center [187, 326] width 178 height 18
type input "24"
click at [404, 366] on div "Lossen radio_button_checked Tijd radio_button_unchecked Conditie radio_button_u…" at bounding box center [391, 361] width 605 height 16
click at [173, 416] on div "Overliggeld laden arrow_drop_down" at bounding box center [391, 434] width 605 height 37
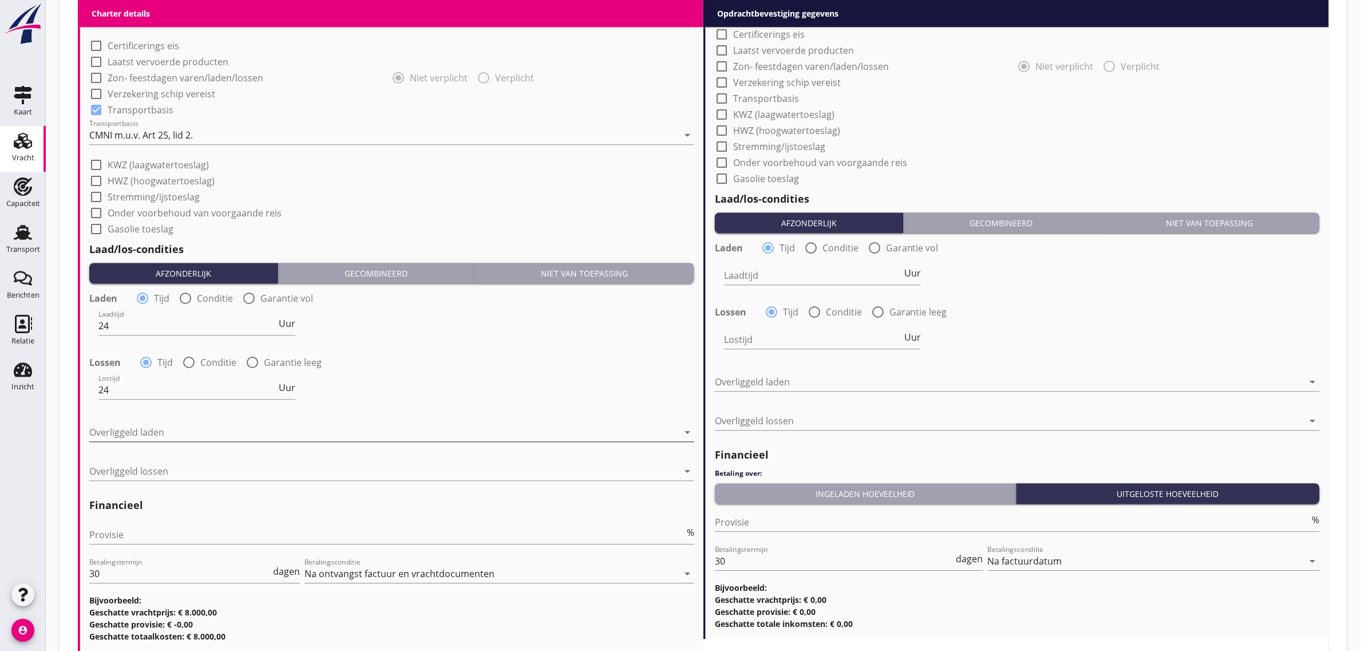
click at [172, 424] on div at bounding box center [383, 432] width 589 height 18
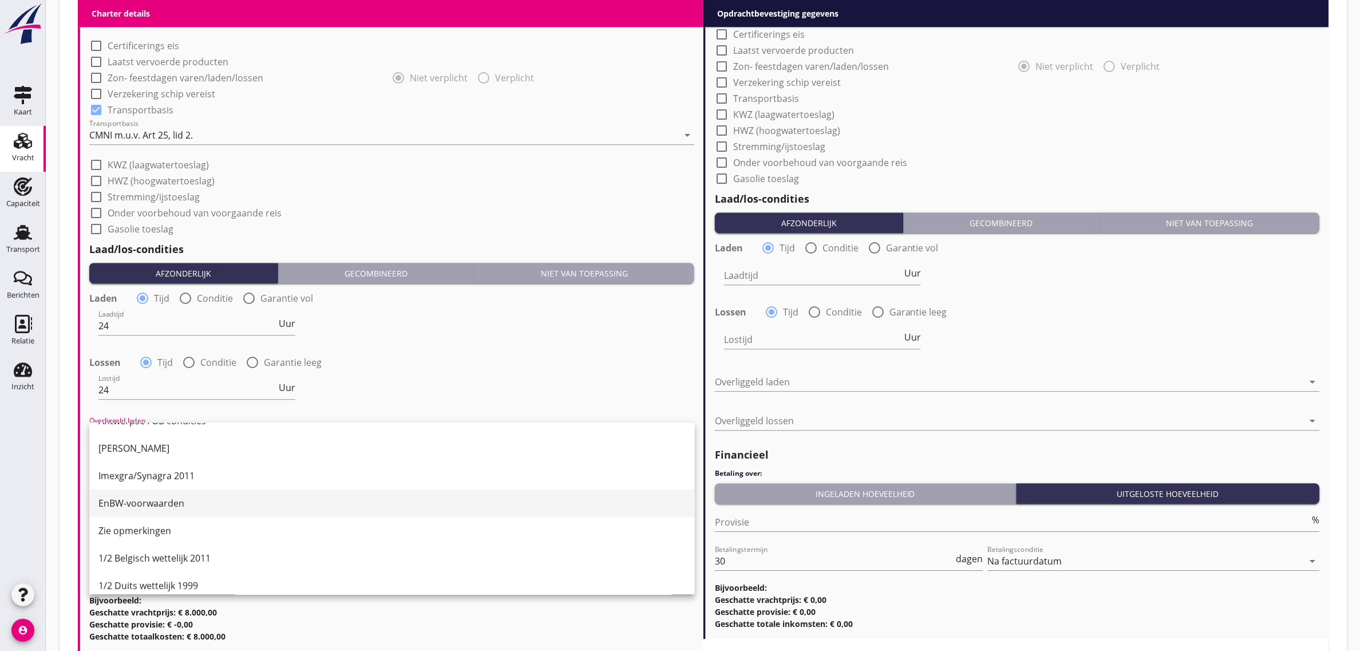
scroll to position [215, 0]
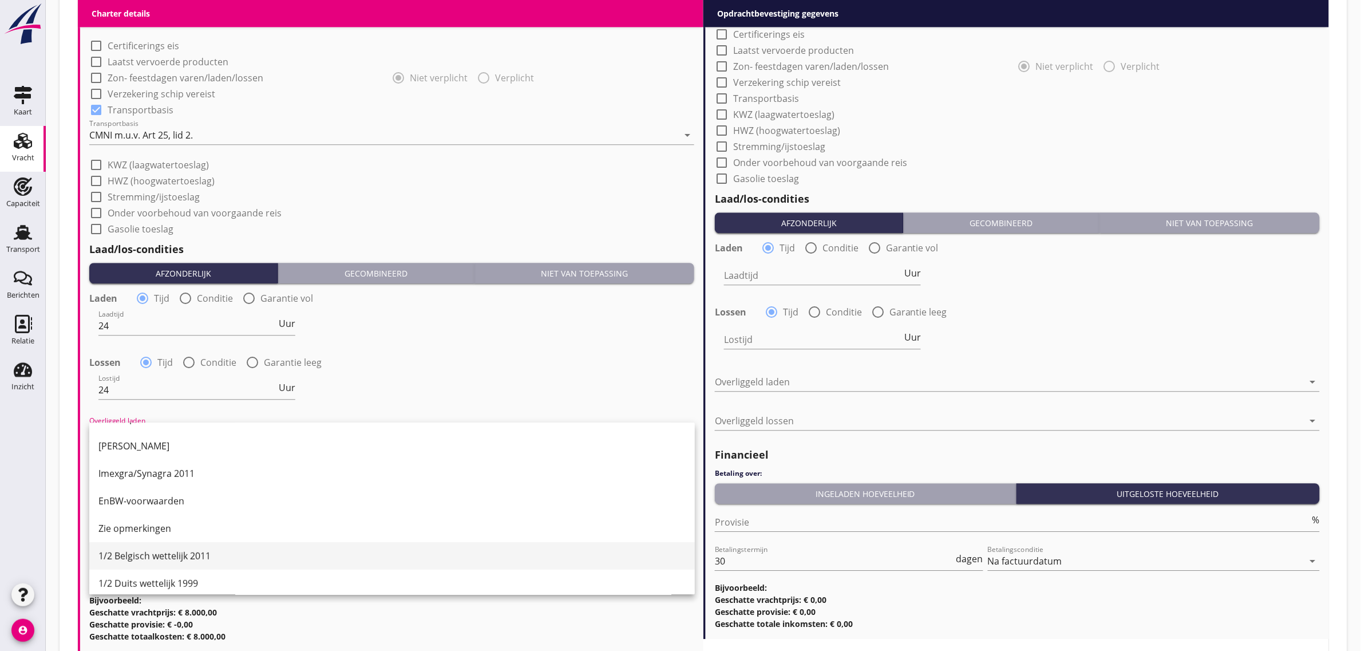
click at [176, 549] on div "1/2 Belgisch wettelijk 2011" at bounding box center [391, 556] width 587 height 14
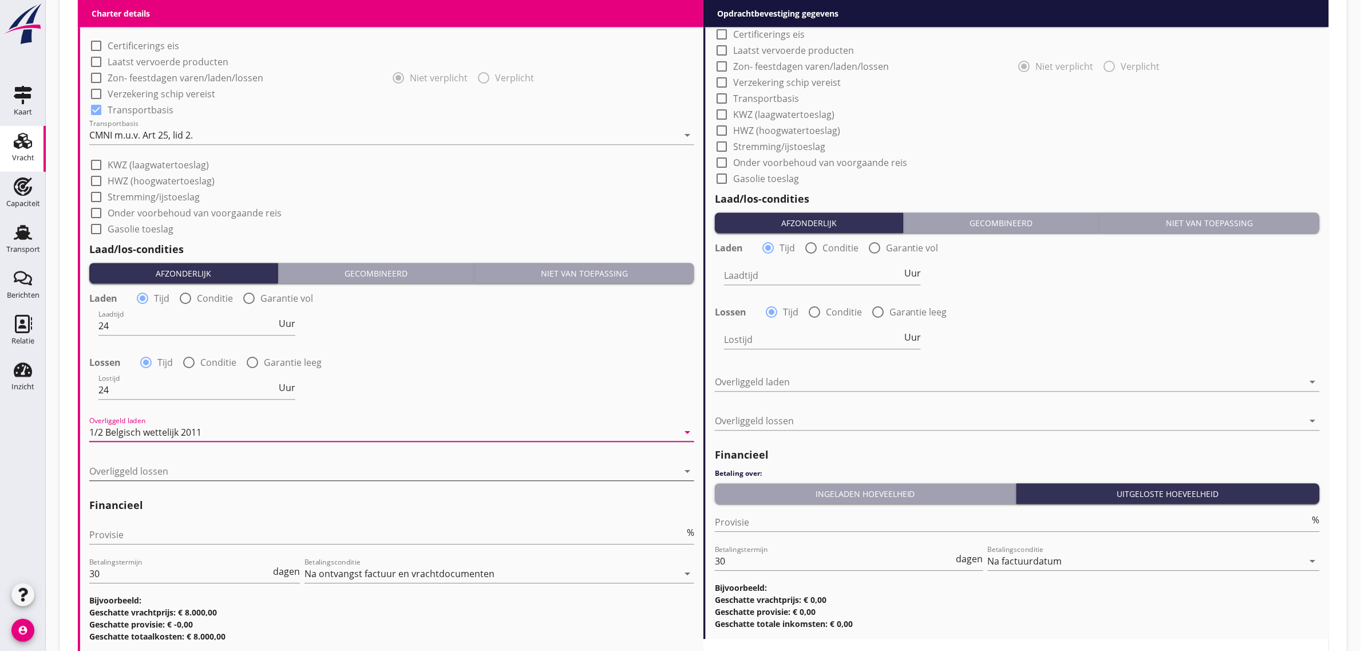
click at [176, 466] on div at bounding box center [383, 471] width 589 height 18
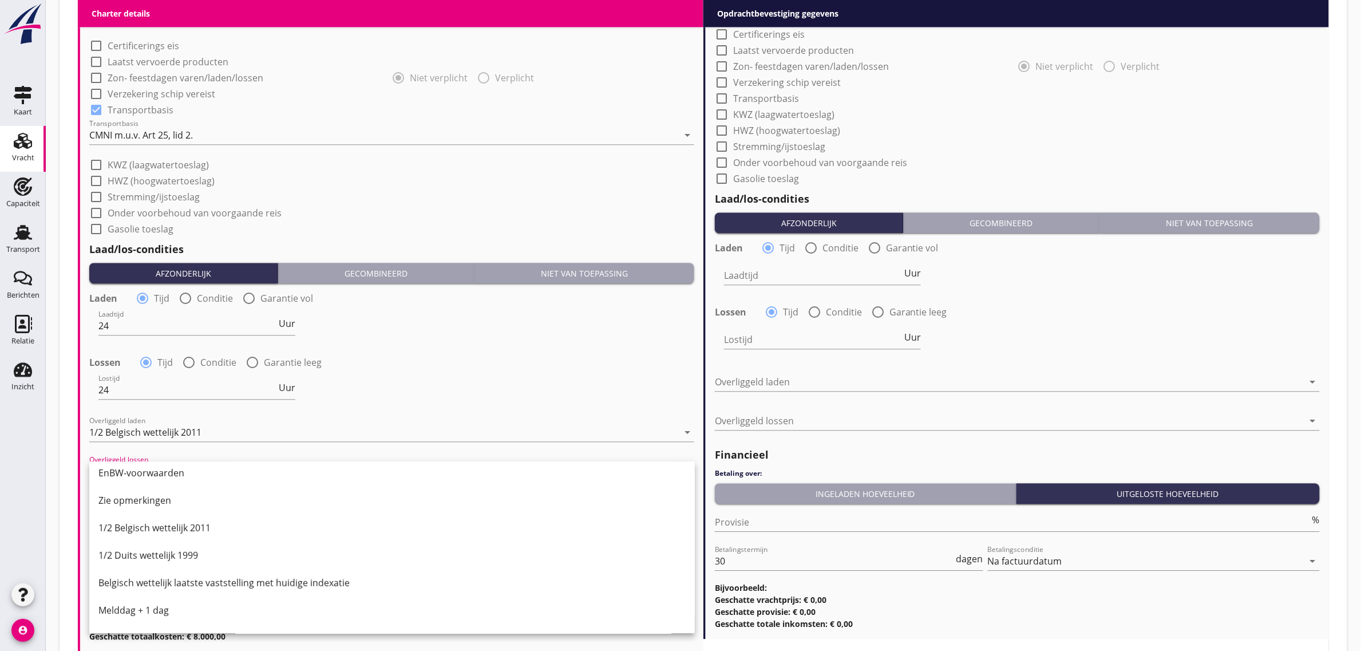
scroll to position [244, 0]
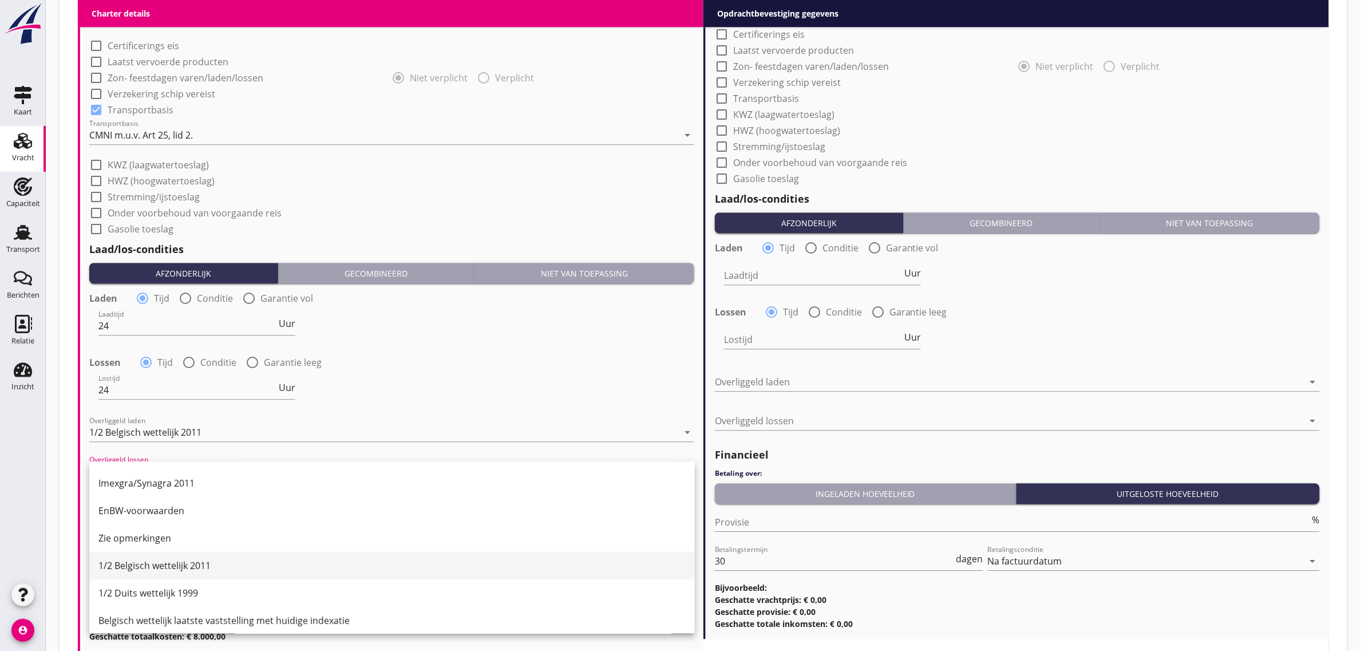
click at [216, 567] on div "1/2 Belgisch wettelijk 2011" at bounding box center [391, 566] width 587 height 14
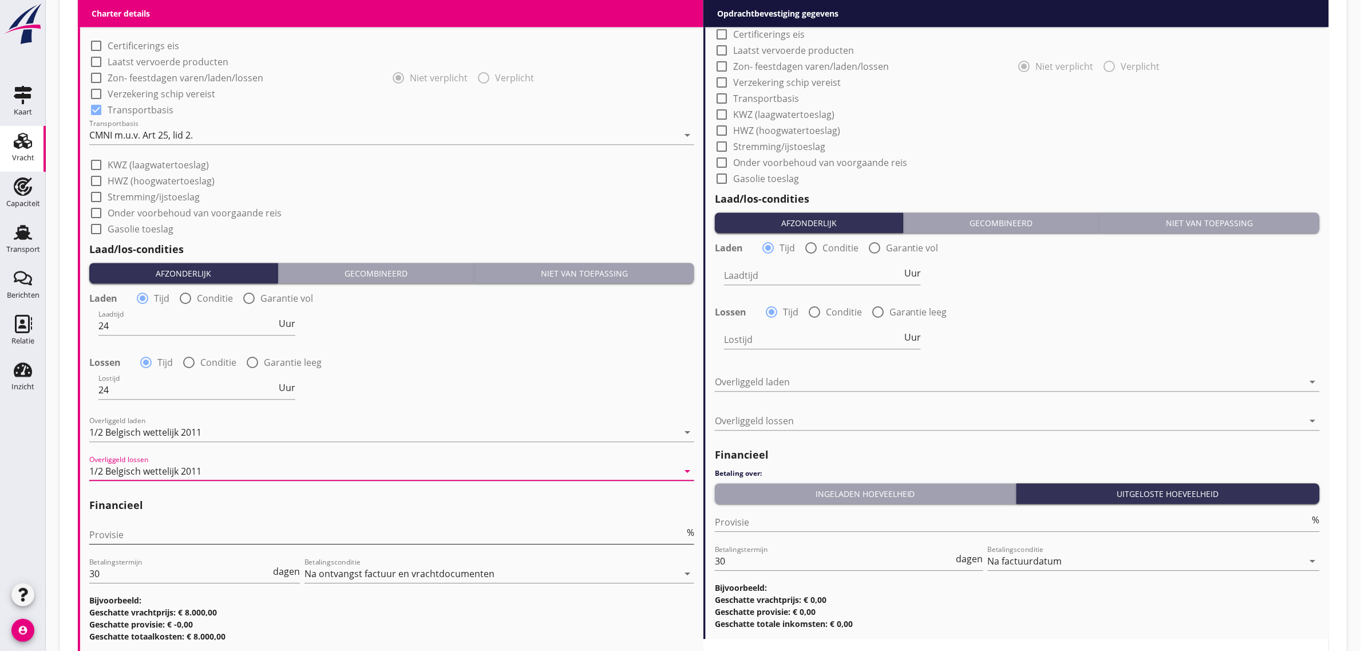
click at [156, 536] on input "Provisie" at bounding box center [386, 534] width 595 height 18
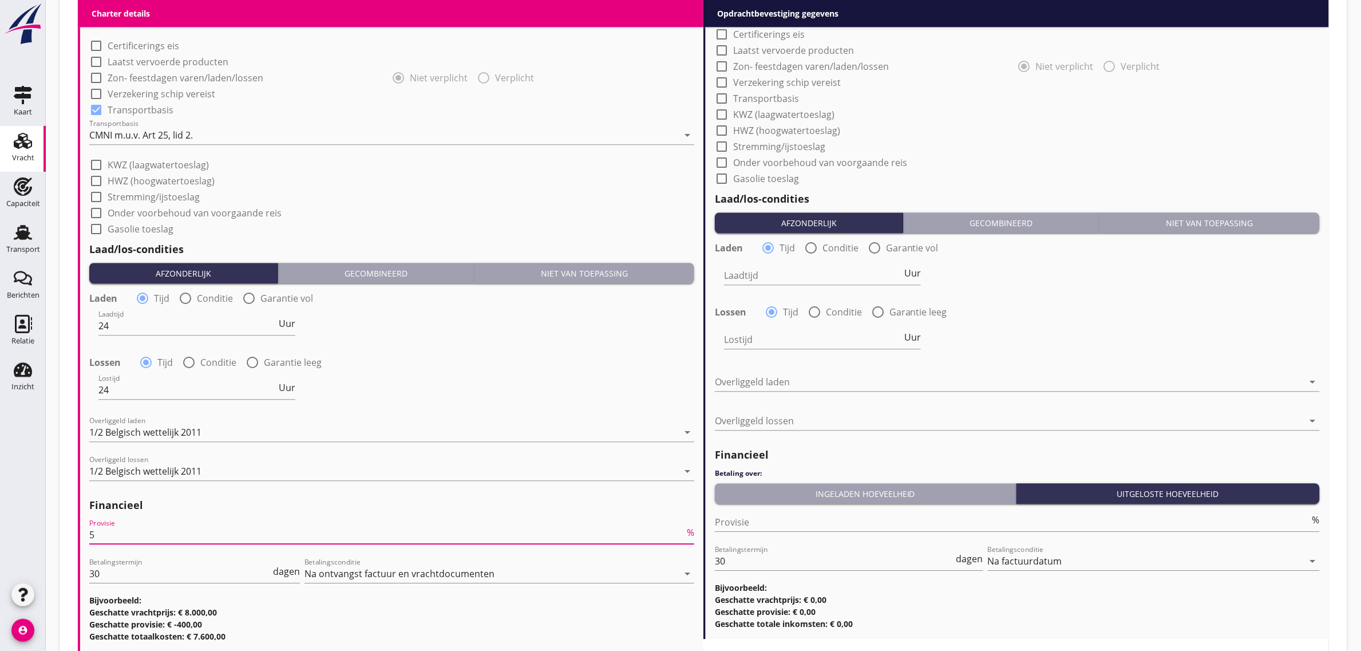
type input "5"
click at [529, 365] on div "Lossen radio_button_checked Tijd radio_button_unchecked Conditie radio_button_u…" at bounding box center [391, 361] width 605 height 16
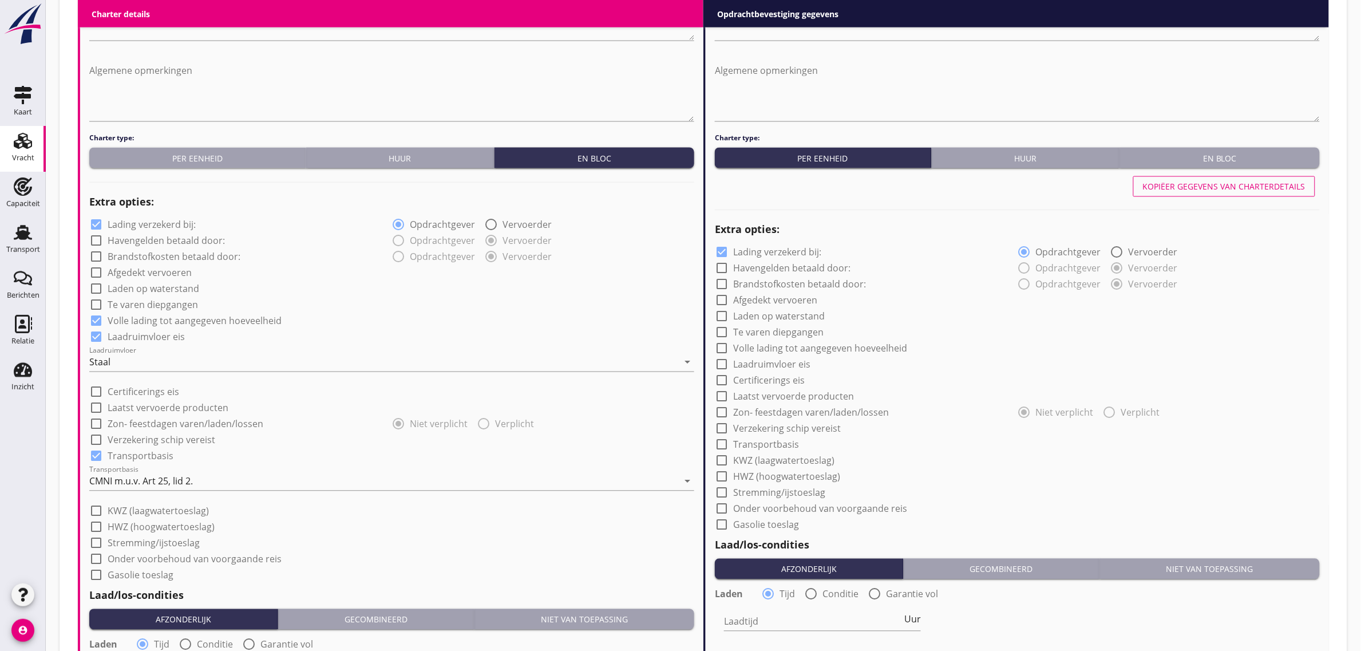
scroll to position [715, 0]
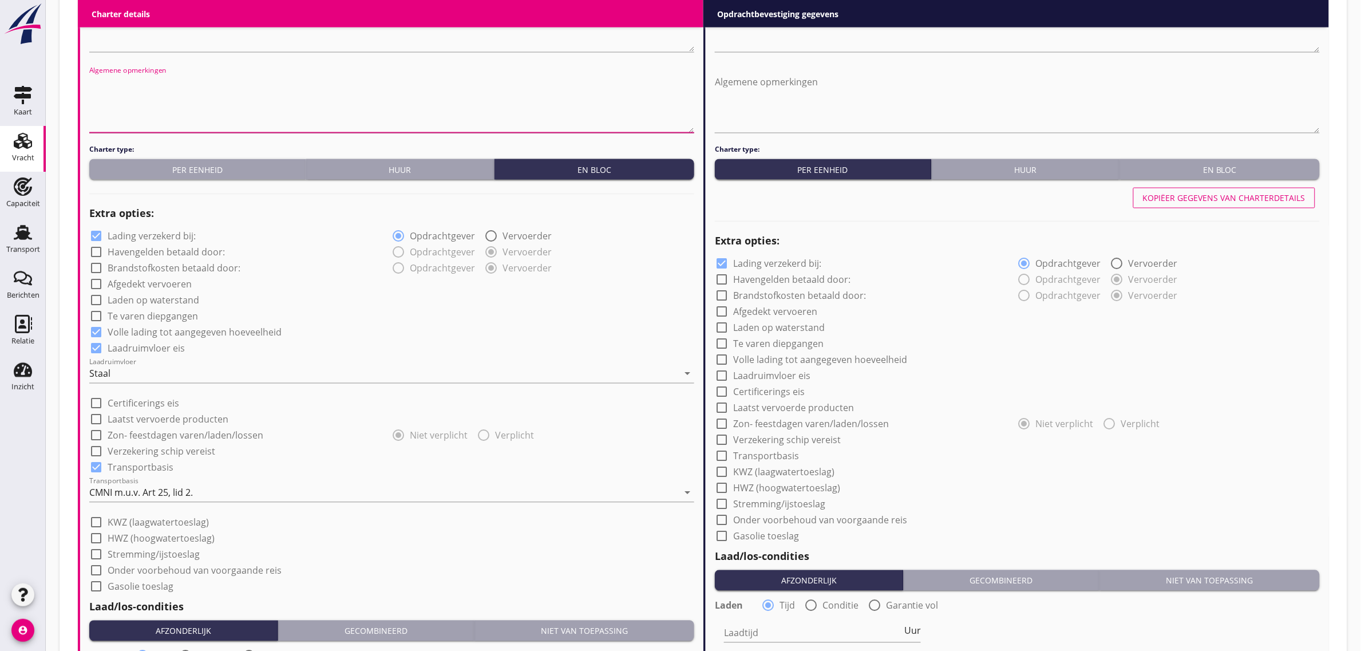
click at [159, 93] on textarea "Algemene opmerkingen" at bounding box center [391, 103] width 605 height 60
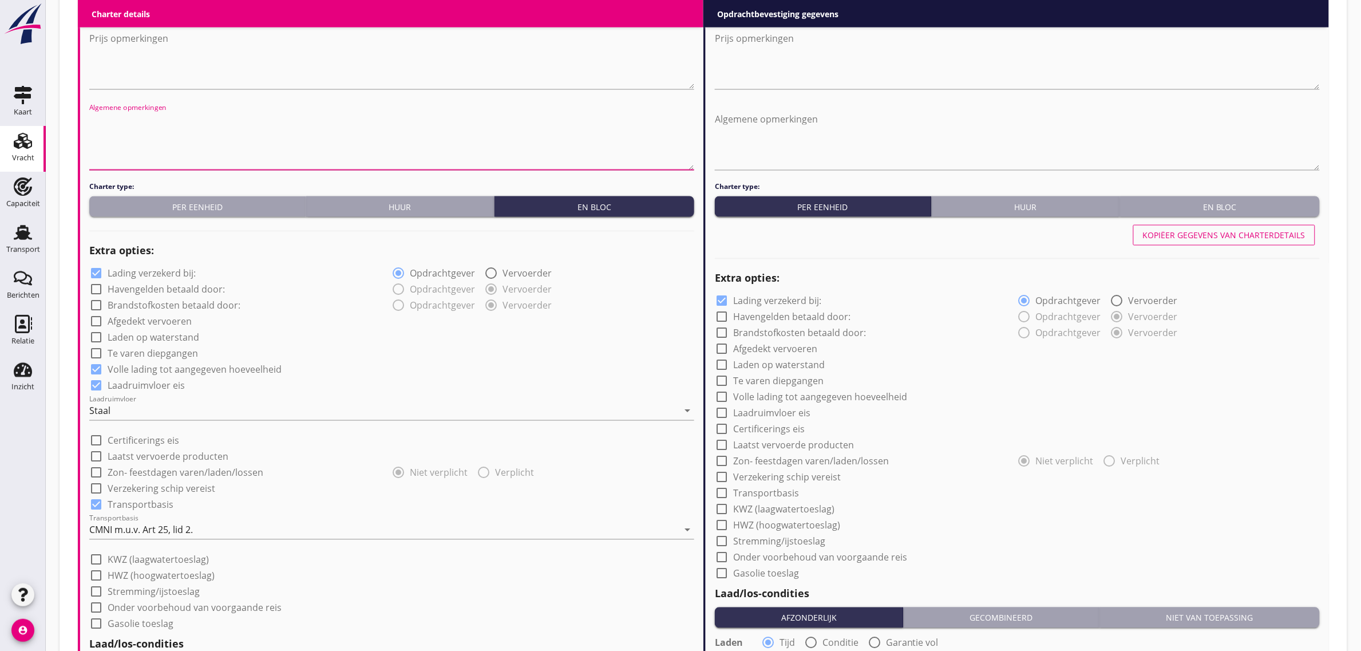
scroll to position [572, 0]
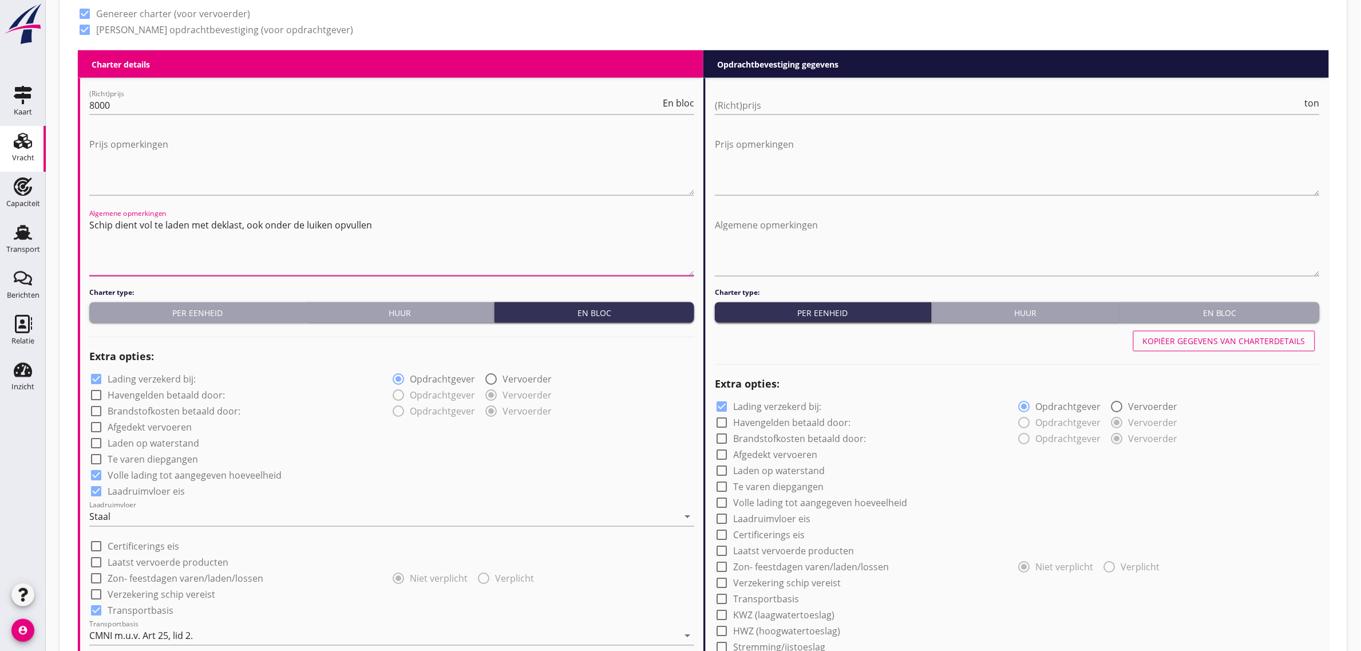
drag, startPoint x: 382, startPoint y: 217, endPoint x: 86, endPoint y: 230, distance: 296.7
click at [86, 230] on div "(Richt)prijs 8000 En bloc Prijs opmerkingen Algemene opmerkingen Schip dient vo…" at bounding box center [391, 615] width 623 height 1074
type textarea "Schip dient vol te laden met deklast, ook onder de luiken opvullen"
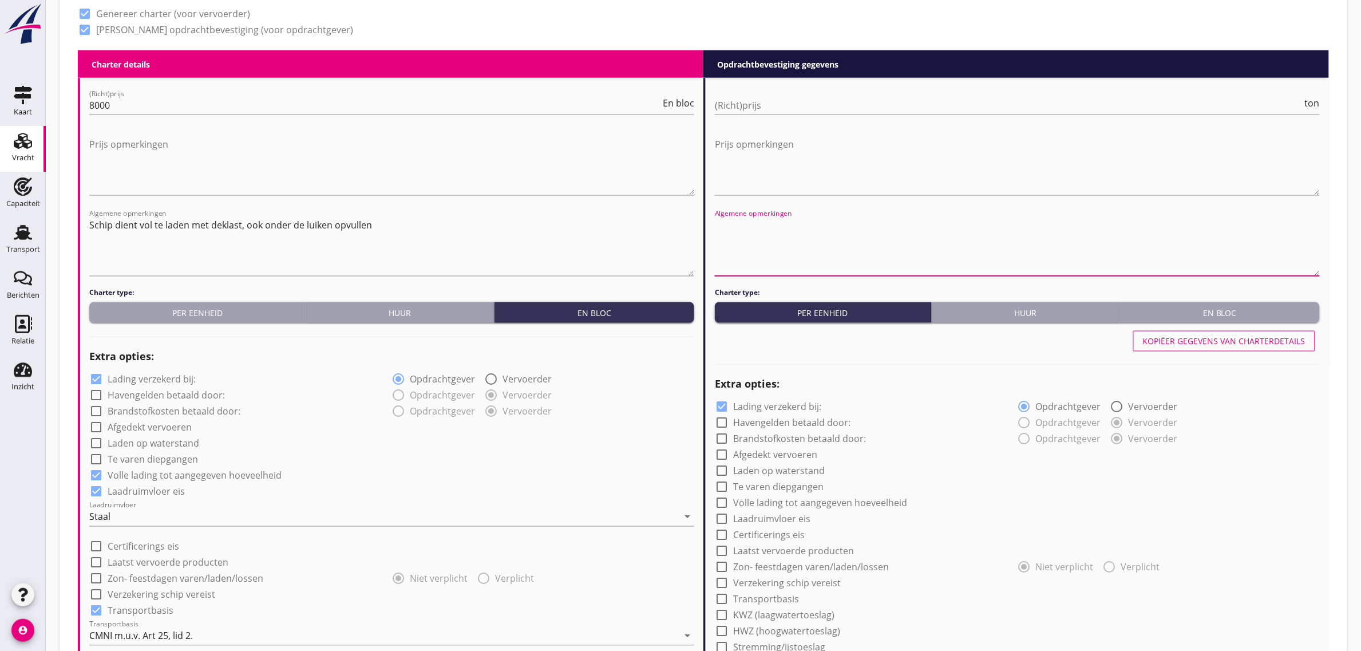
click at [717, 222] on textarea "Algemene opmerkingen" at bounding box center [1017, 246] width 605 height 60
paste textarea "Schip dient vol te laden met deklast, ook onder de luiken opvullen"
type textarea "Schip dient vol te laden met deklast, ook onder de luiken opvullen"
click at [1222, 331] on button "Kopiëer gegevens van charterdetails" at bounding box center [1224, 341] width 182 height 21
checkbox input "true"
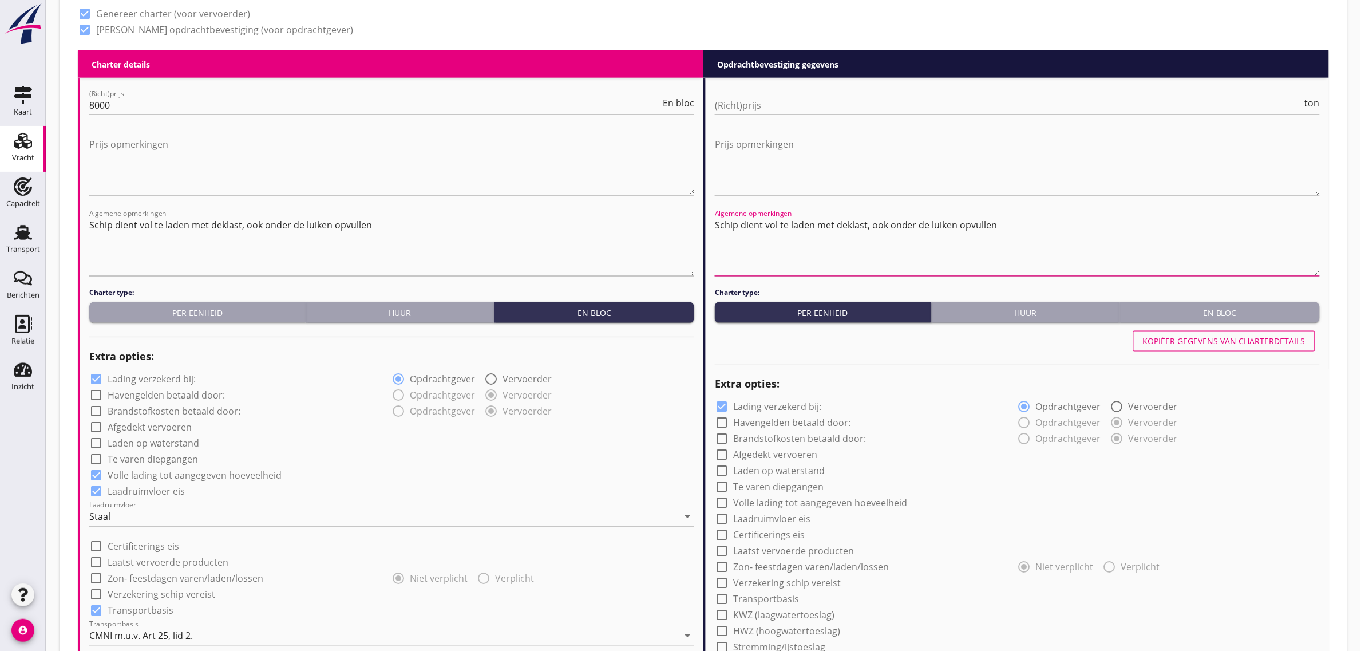
checkbox input "true"
type input "24"
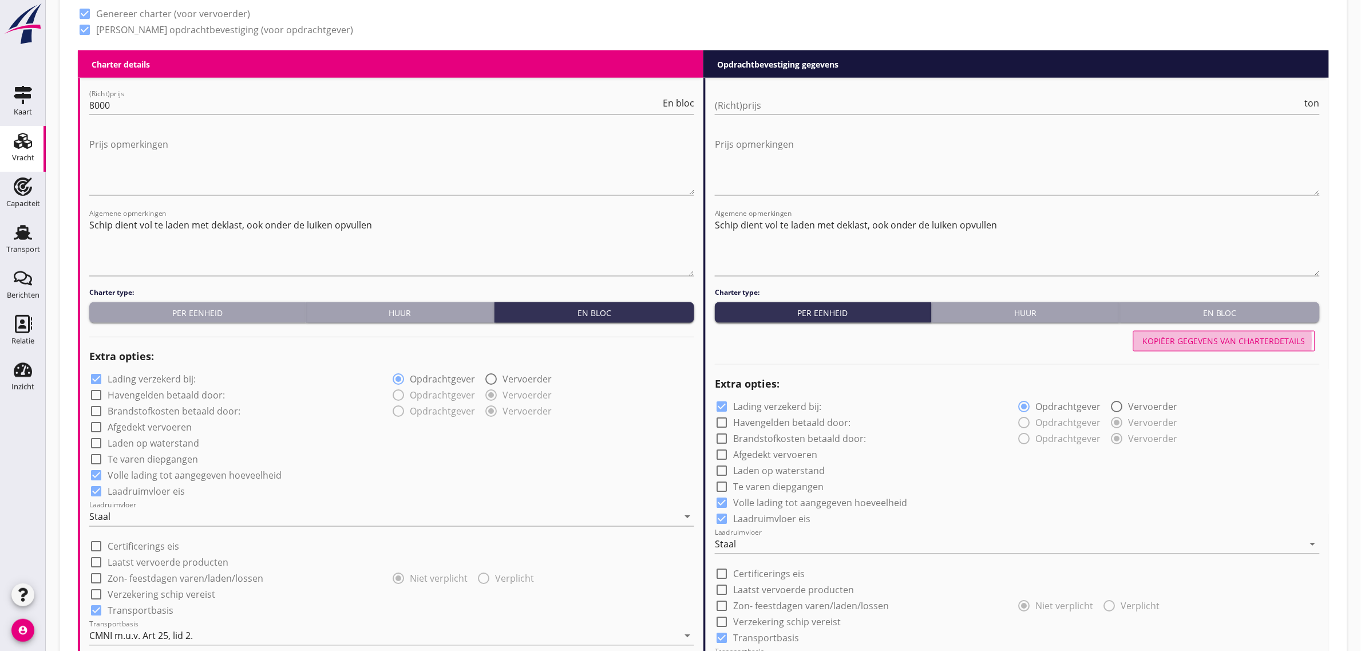
click at [1227, 307] on div "En bloc" at bounding box center [1220, 313] width 191 height 12
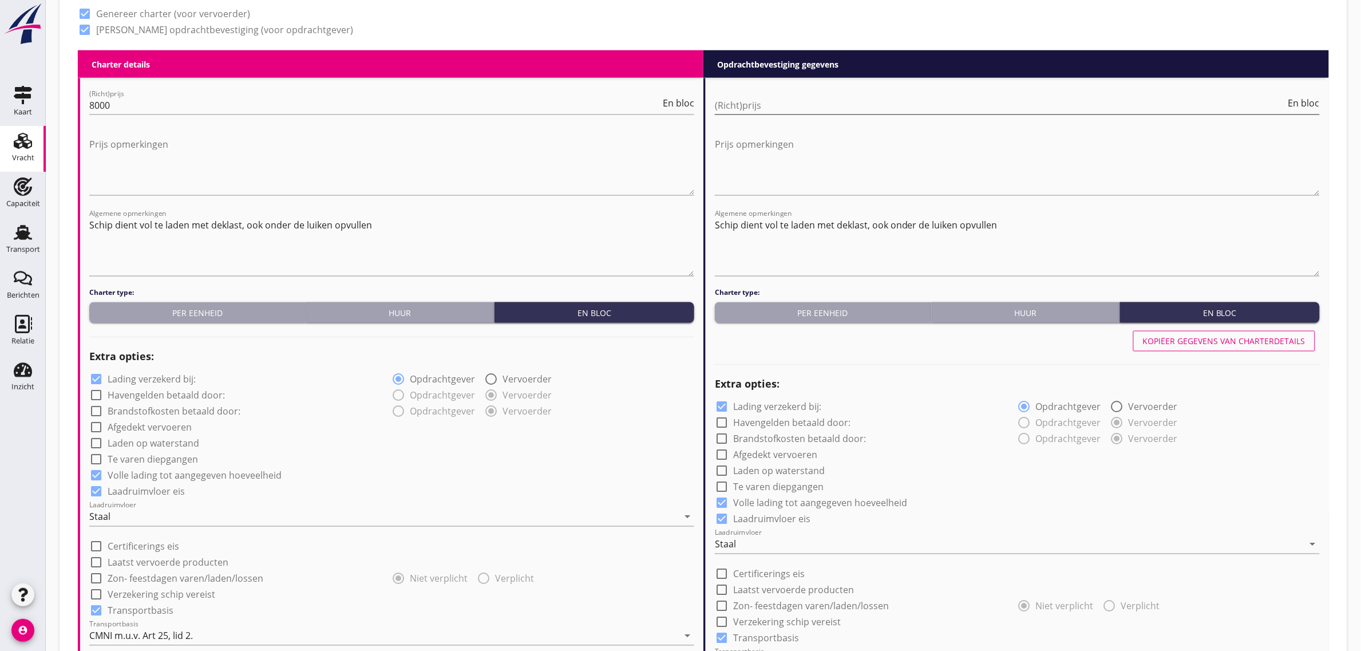
click at [773, 100] on input "(Richt)prijs" at bounding box center [1000, 105] width 571 height 18
type input "8"
type input "8000"
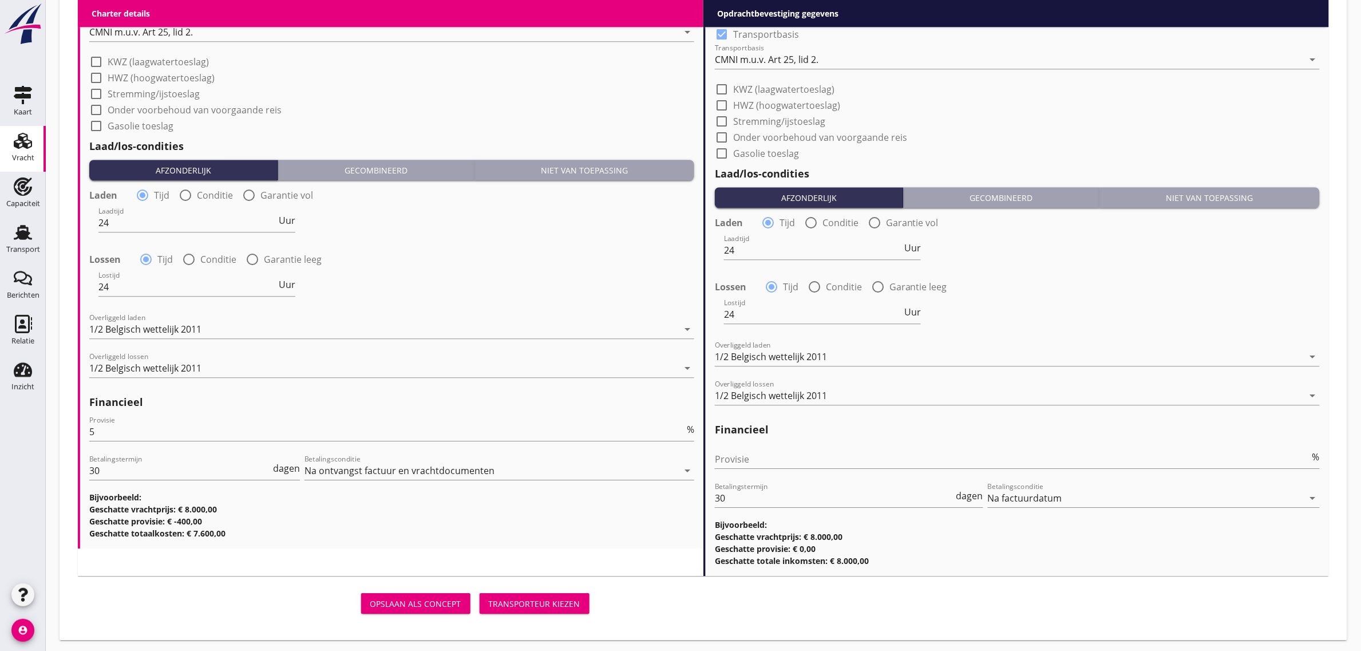
scroll to position [1178, 0]
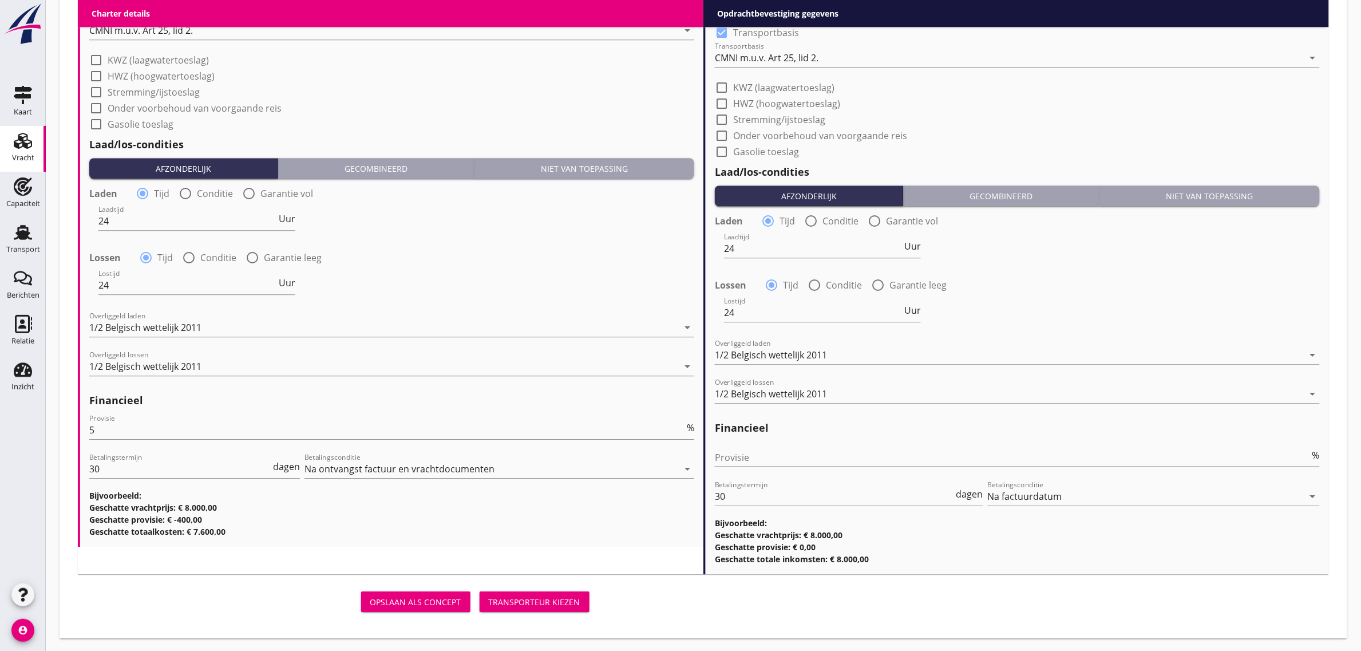
click at [776, 457] on input "Provisie" at bounding box center [1012, 457] width 595 height 18
type input "0"
click at [618, 528] on h3 "Geschatte totaalkosten: € 7.600,00" at bounding box center [391, 531] width 605 height 12
click at [568, 592] on button "Transporteur kiezen" at bounding box center [535, 601] width 110 height 21
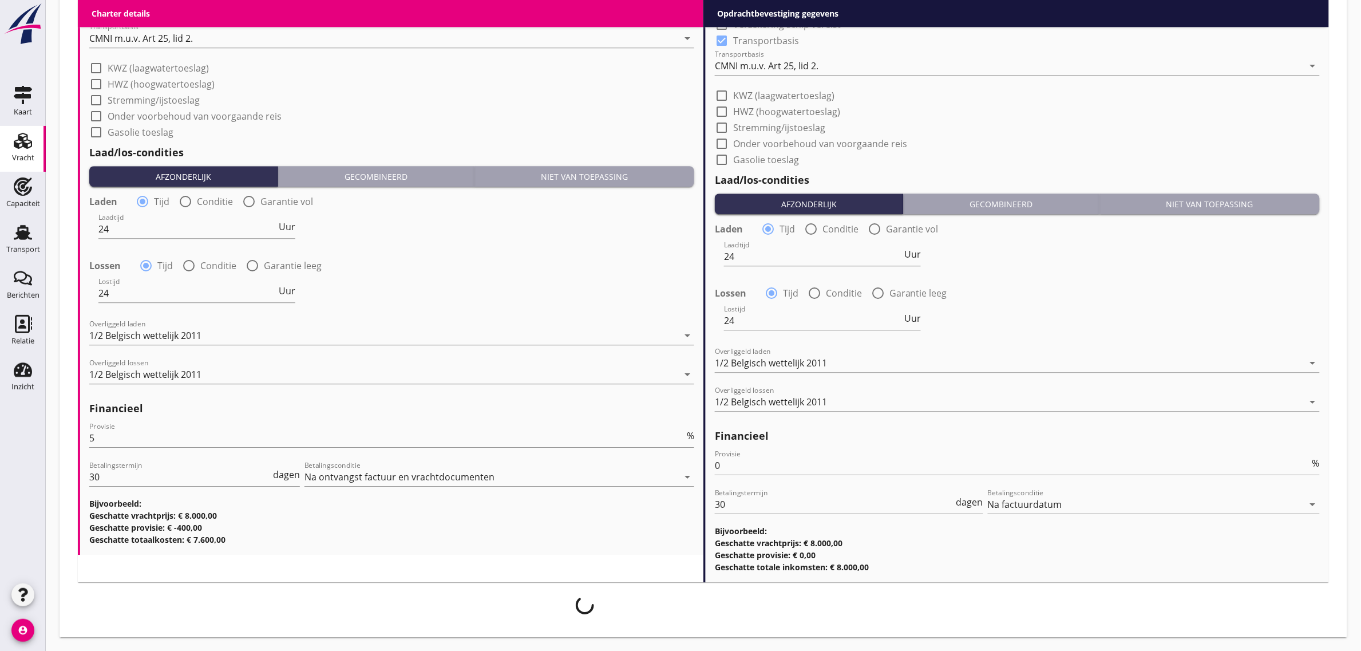
scroll to position [1169, 0]
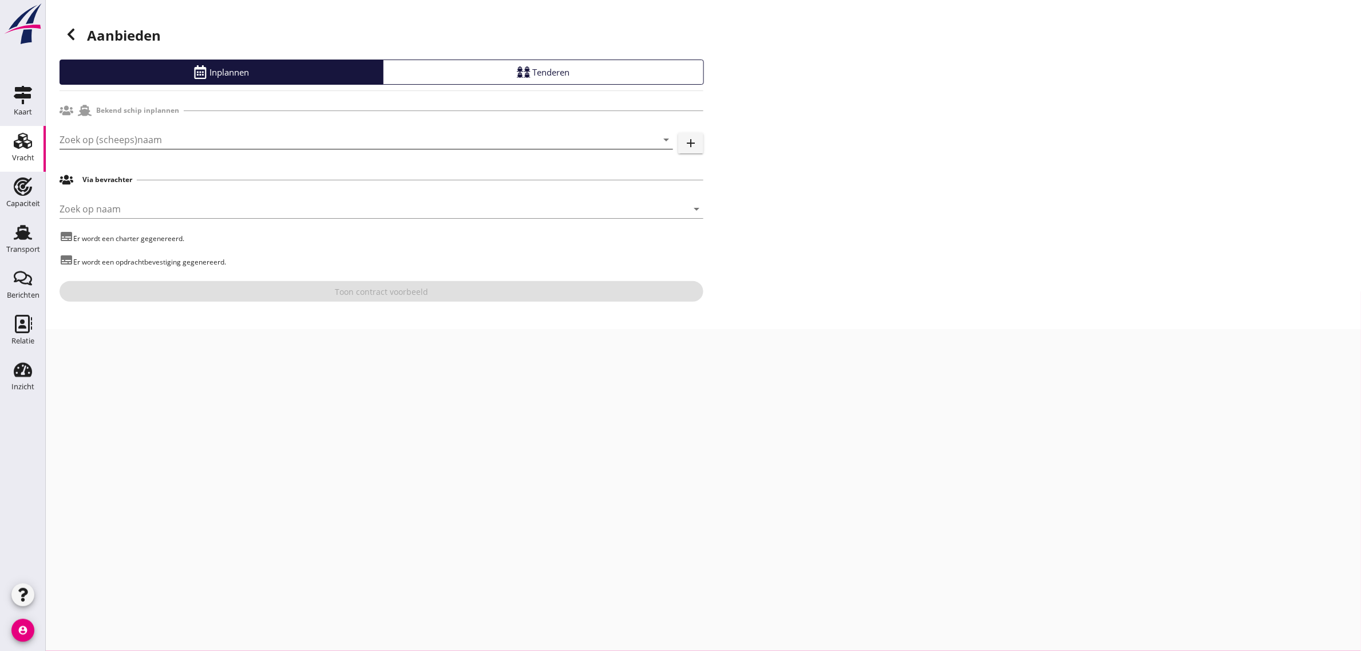
click at [135, 143] on input "Zoek op (scheeps)naam" at bounding box center [351, 139] width 582 height 18
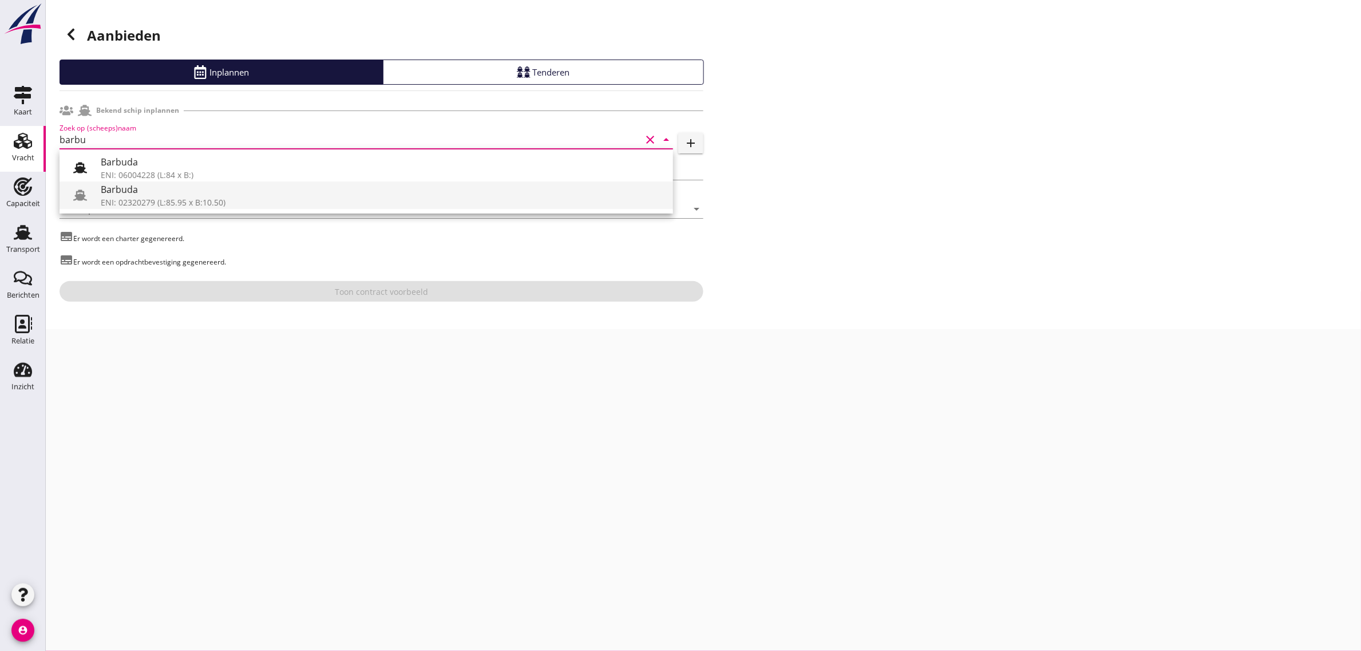
click at [171, 201] on div "ENI: 02320279 (L:85.95 x B:10.50)" at bounding box center [382, 202] width 563 height 12
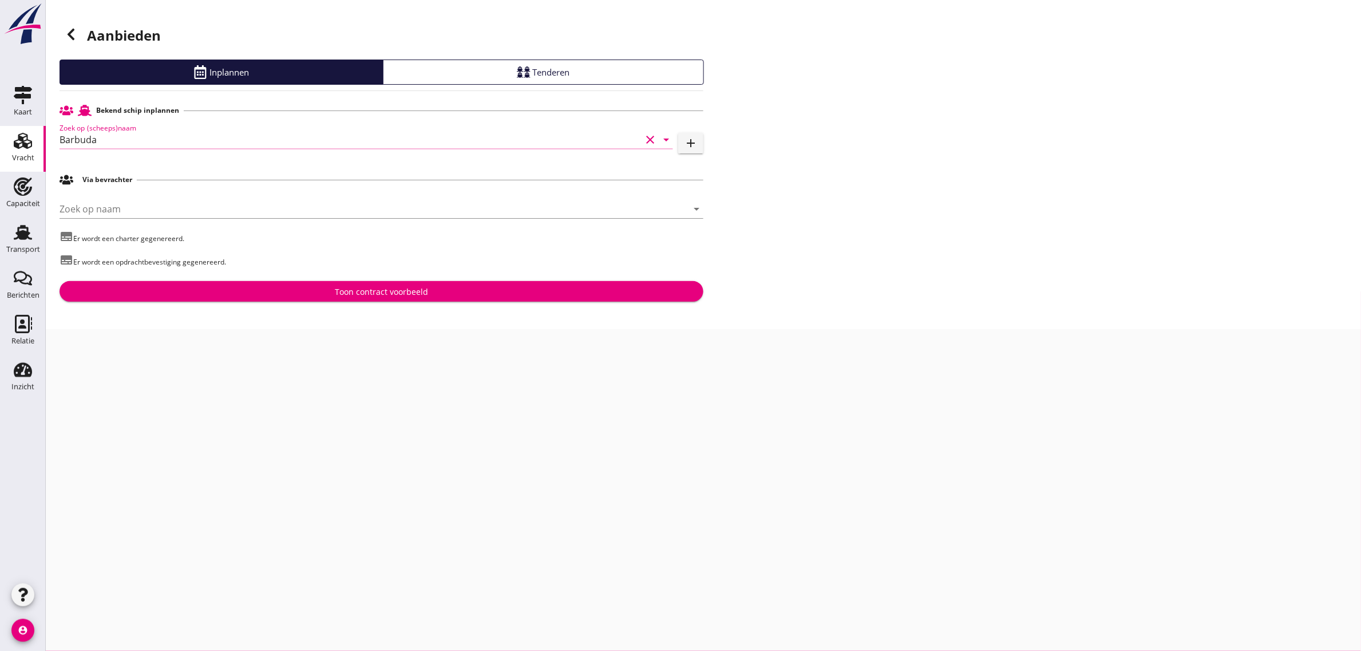
type input "Barbuda"
click at [381, 292] on div "Toon contract voorbeeld" at bounding box center [381, 292] width 93 height 12
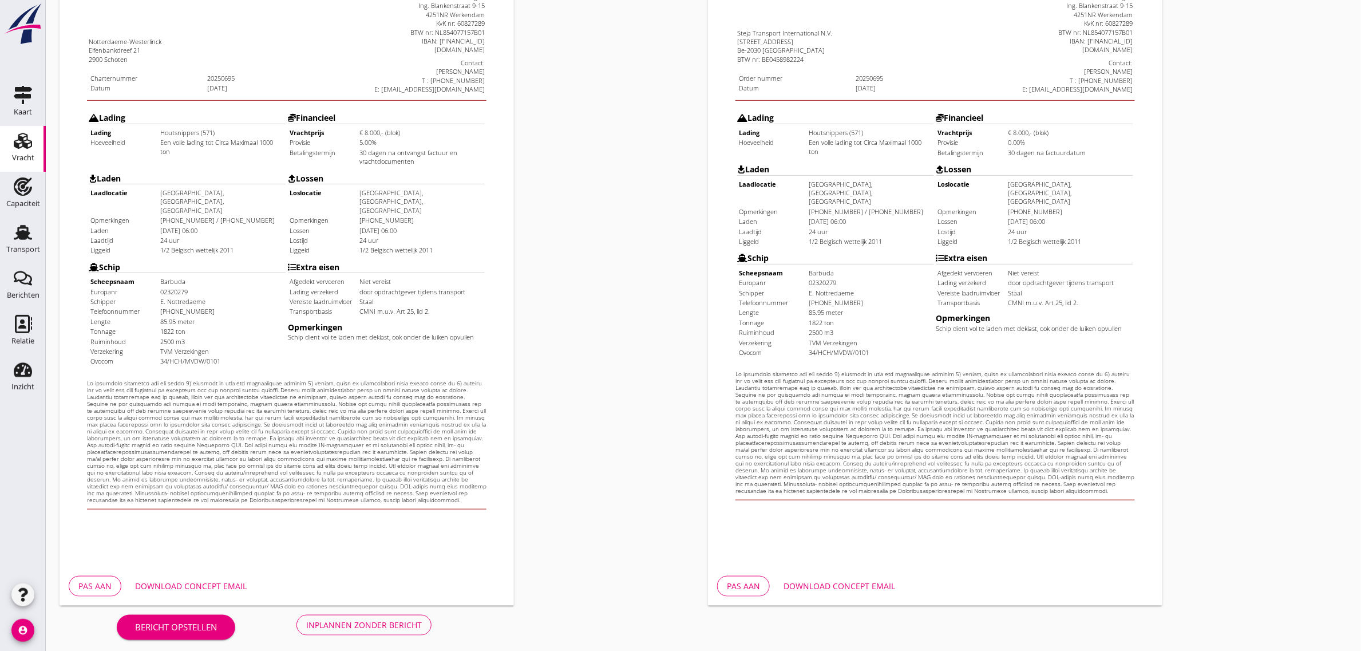
scroll to position [196, 0]
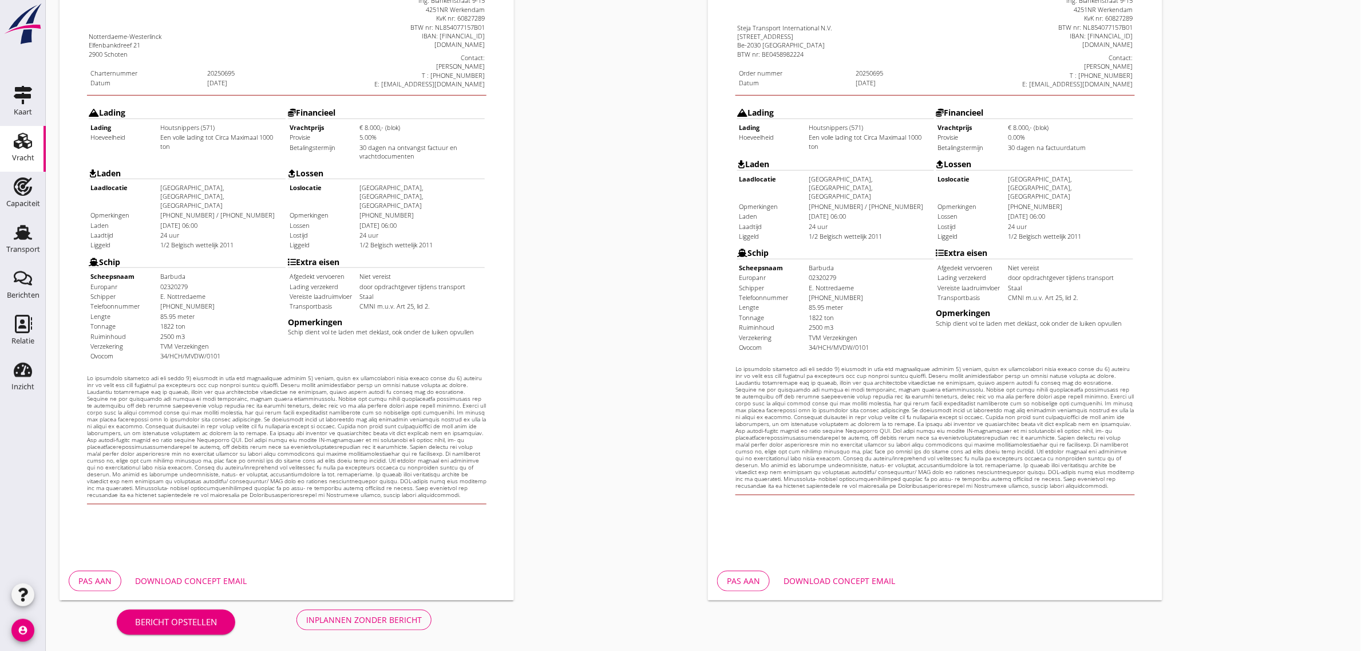
click at [333, 616] on div "Inplannen zonder bericht" at bounding box center [364, 620] width 116 height 12
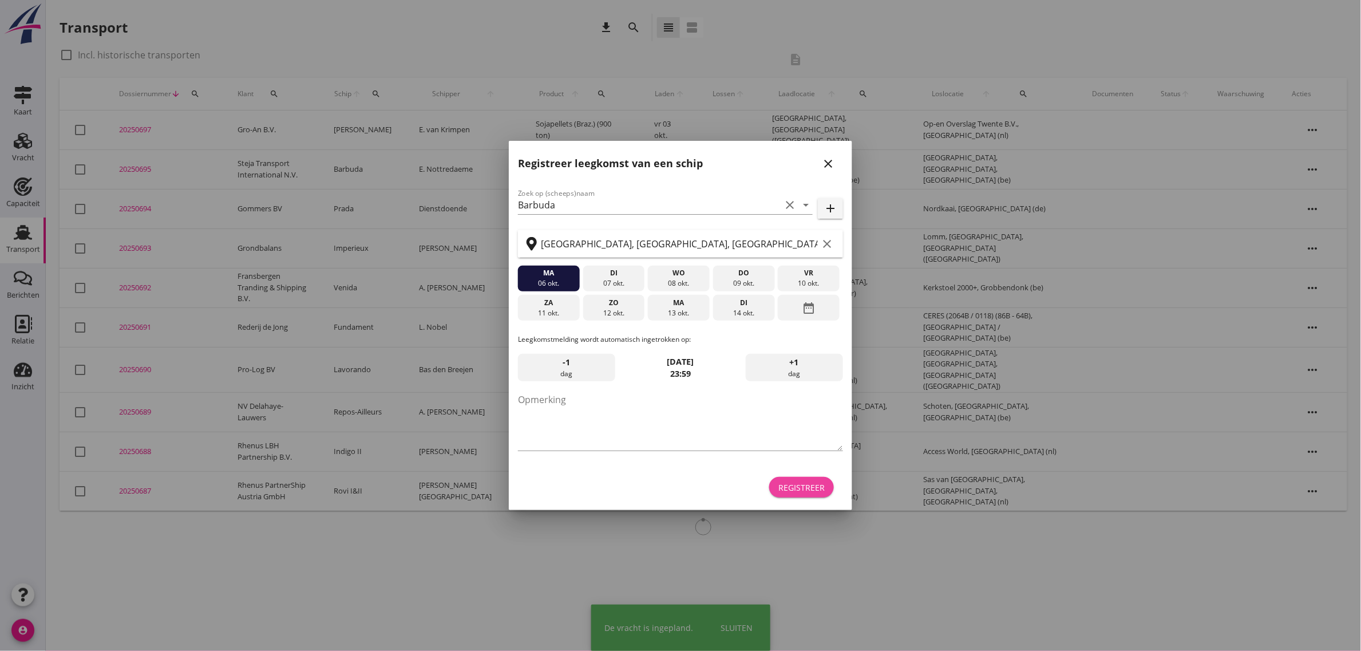
click at [794, 490] on div "Registreer" at bounding box center [801, 487] width 46 height 12
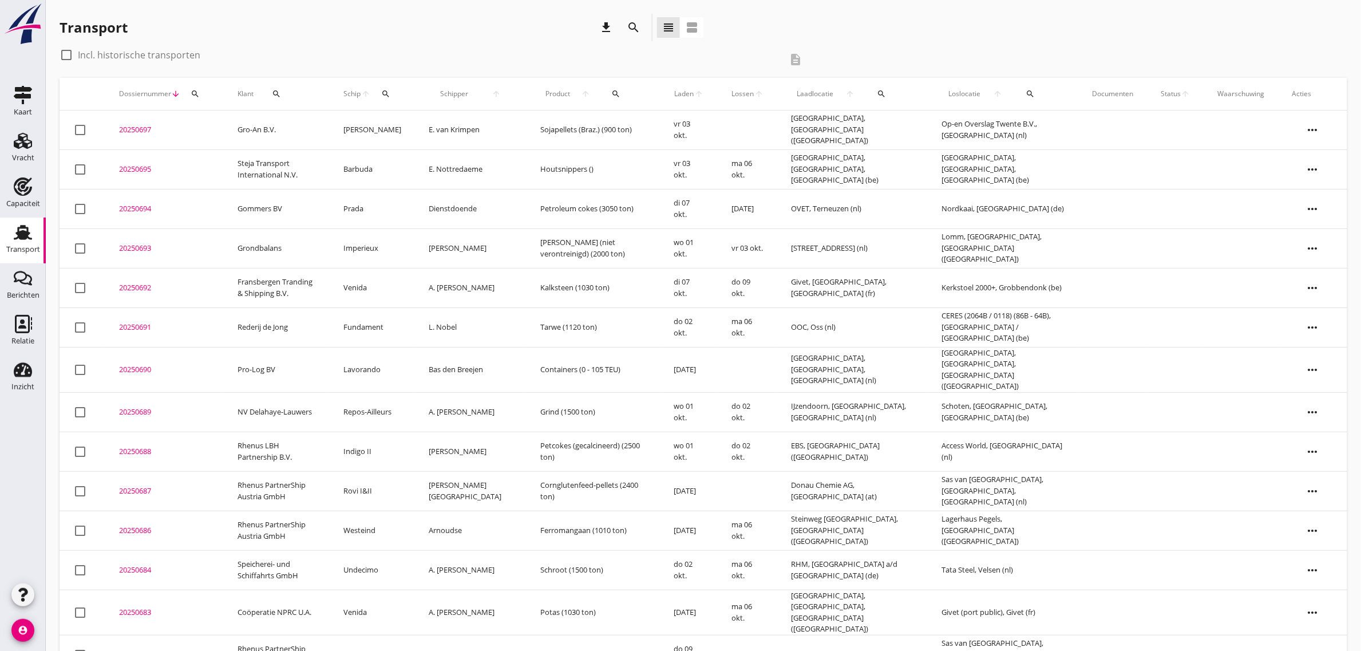
click at [271, 168] on td "Steja Transport International N.V." at bounding box center [277, 168] width 106 height 39
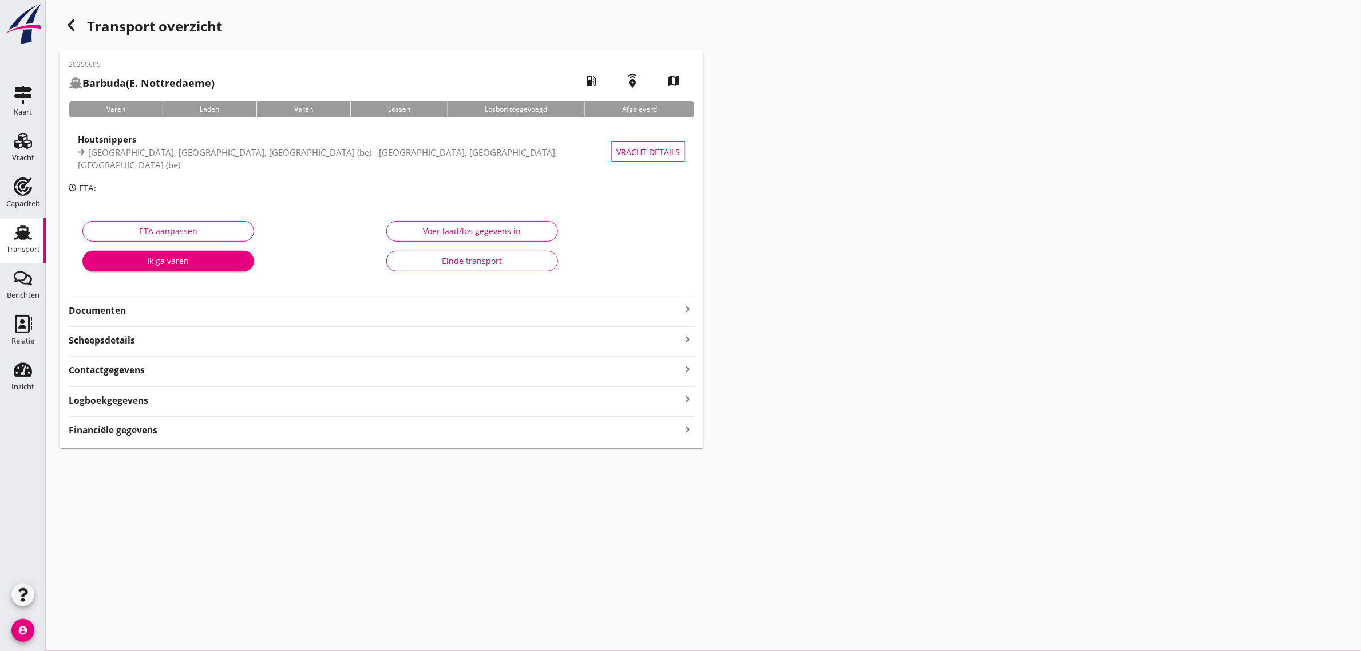
click at [110, 310] on strong "Documenten" at bounding box center [375, 310] width 612 height 13
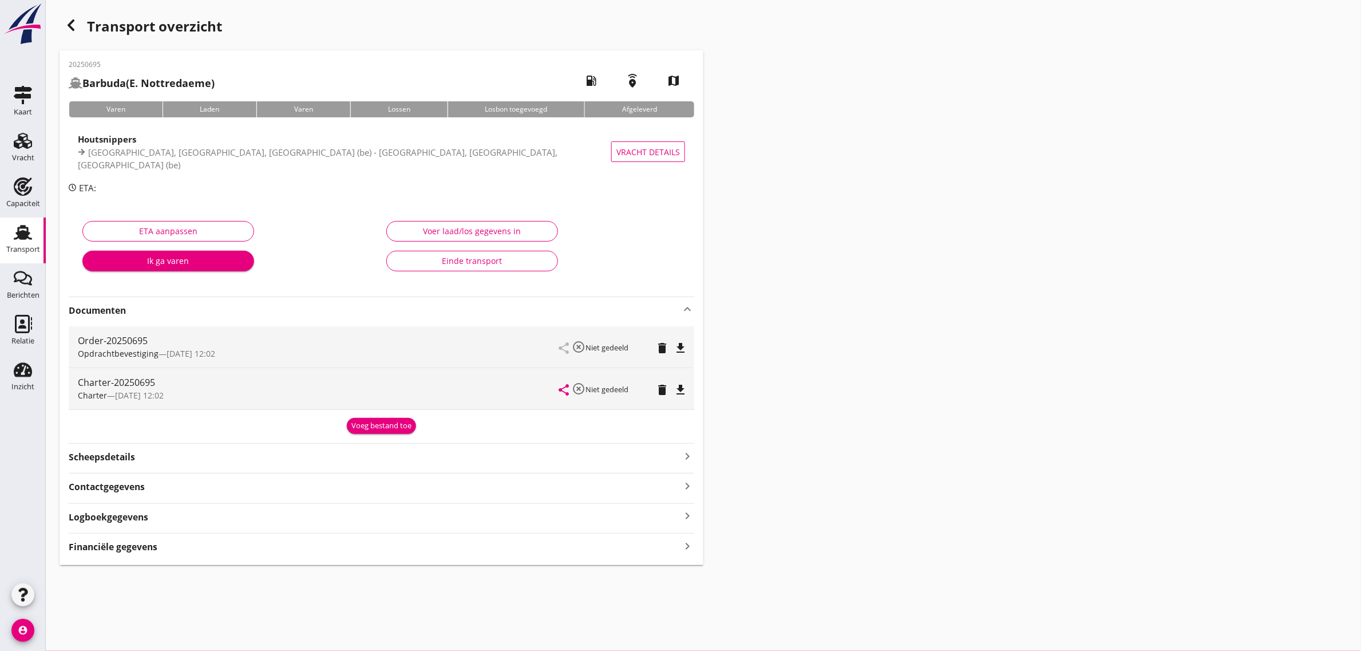
click at [686, 391] on icon "file_download" at bounding box center [681, 390] width 14 height 14
drag, startPoint x: 13, startPoint y: 232, endPoint x: 76, endPoint y: 650, distance: 422.5
click at [14, 232] on icon "Transport" at bounding box center [23, 232] width 18 height 18
